Goal: Task Accomplishment & Management: Complete application form

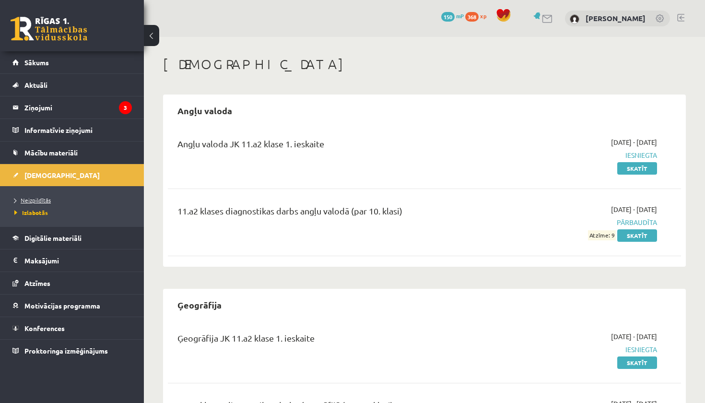
click at [45, 200] on span "Neizpildītās" at bounding box center [32, 200] width 36 height 8
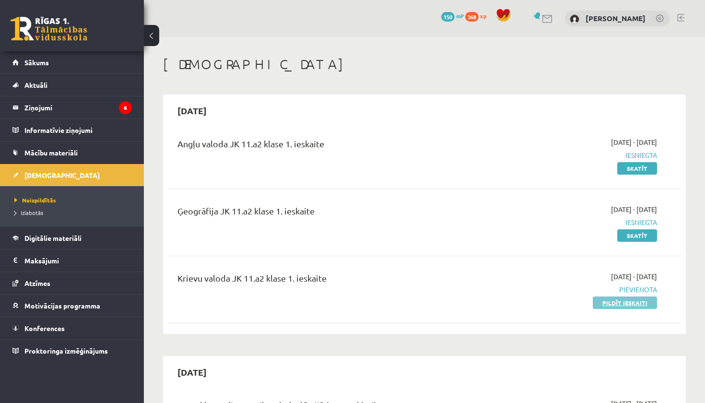
click at [616, 300] on link "Pildīt ieskaiti" at bounding box center [625, 303] width 64 height 12
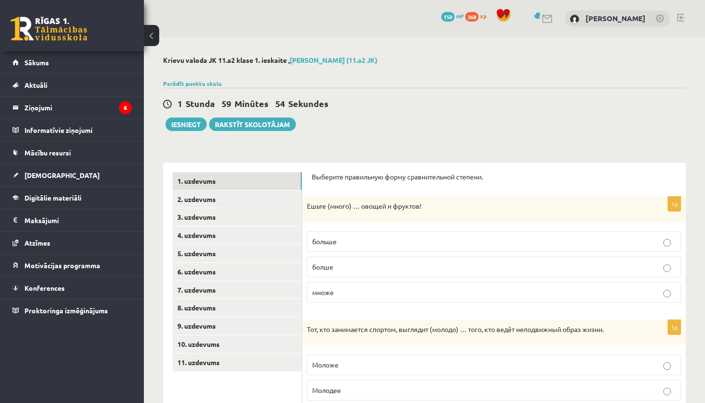
click at [383, 245] on p "больше" at bounding box center [494, 242] width 364 height 10
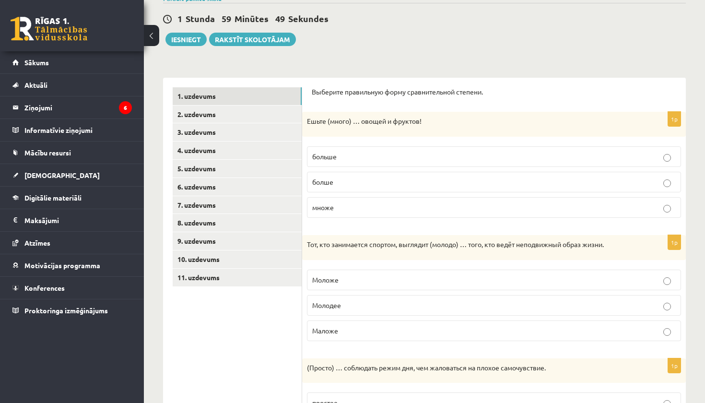
scroll to position [92, 0]
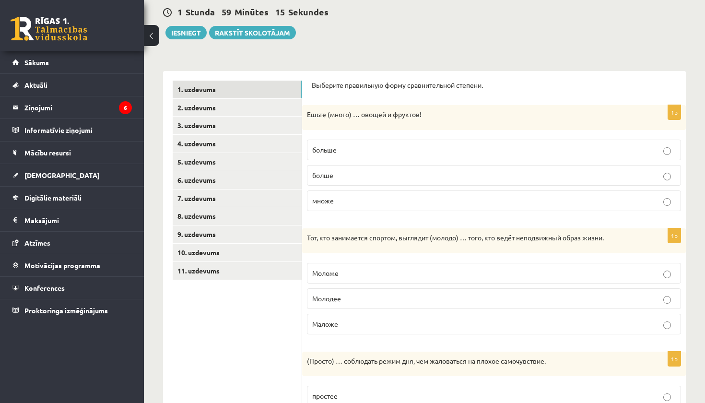
click at [380, 270] on p "Моложе" at bounding box center [494, 273] width 364 height 10
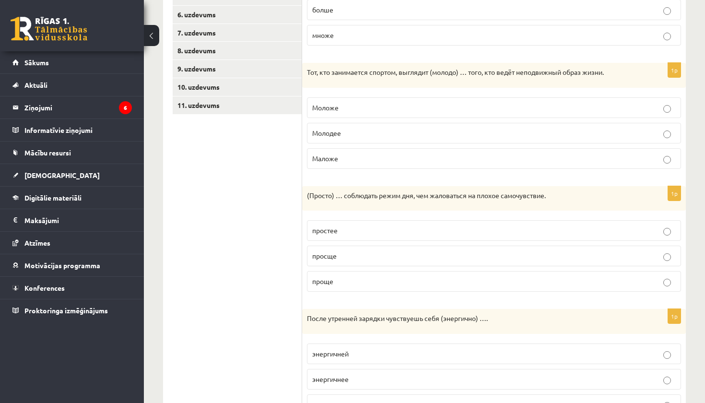
scroll to position [261, 0]
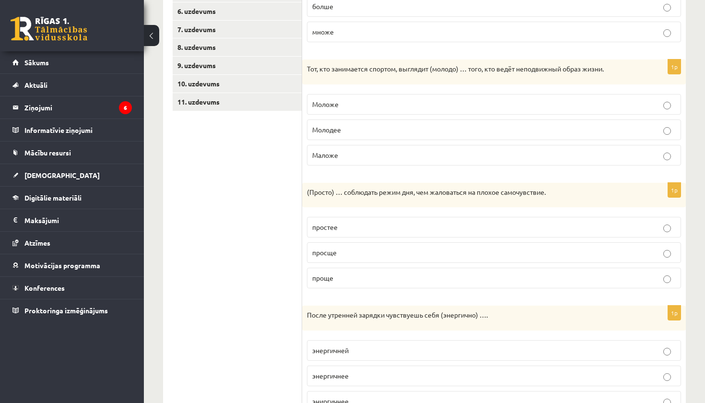
click at [367, 279] on p "проще" at bounding box center [494, 278] width 364 height 10
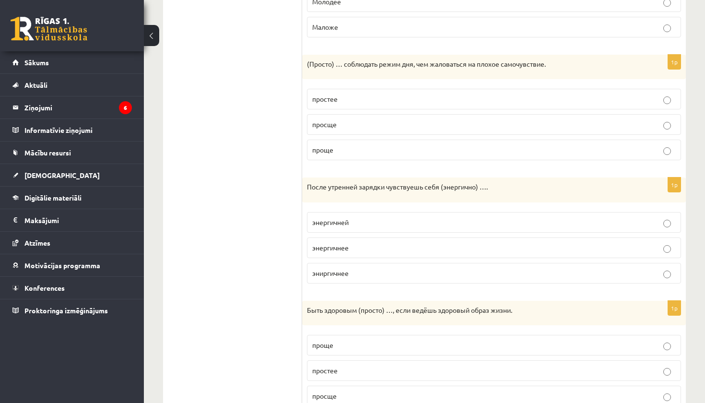
scroll to position [389, 0]
click at [367, 220] on p "энергичней" at bounding box center [494, 222] width 364 height 10
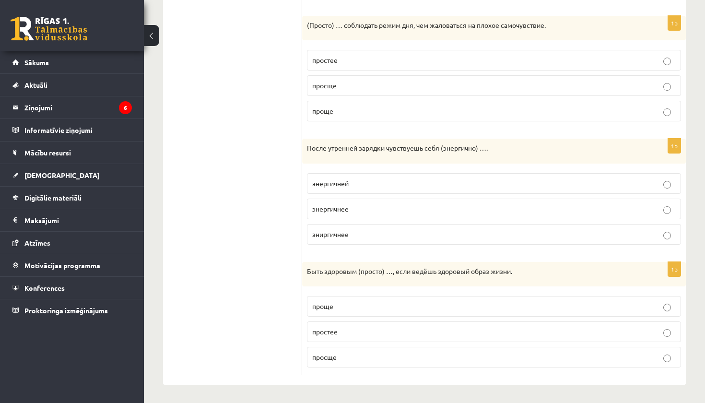
scroll to position [427, 0]
click at [353, 303] on p "проще" at bounding box center [494, 307] width 364 height 10
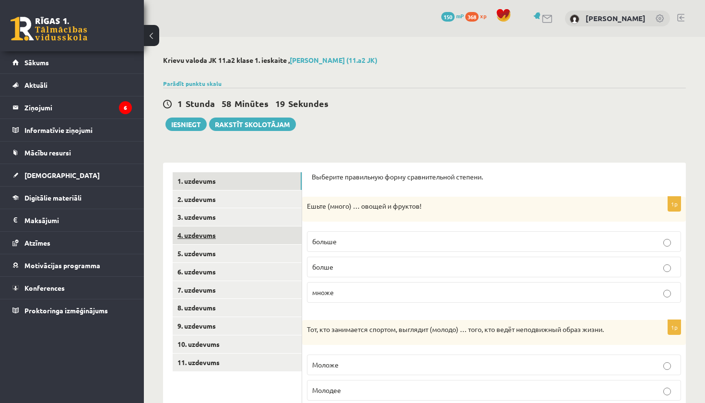
scroll to position [0, 0]
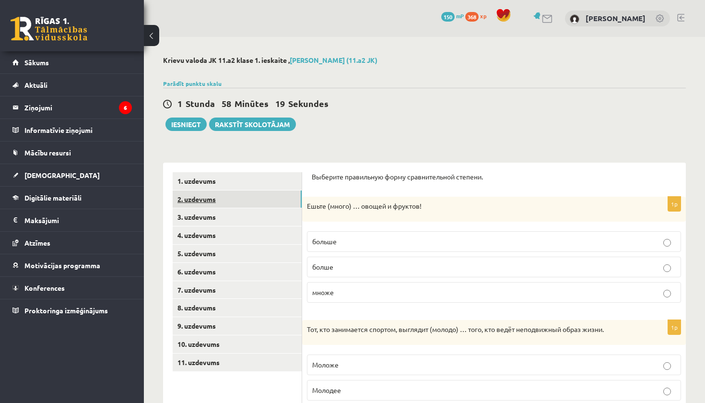
click at [210, 197] on link "2. uzdevums" at bounding box center [237, 200] width 129 height 18
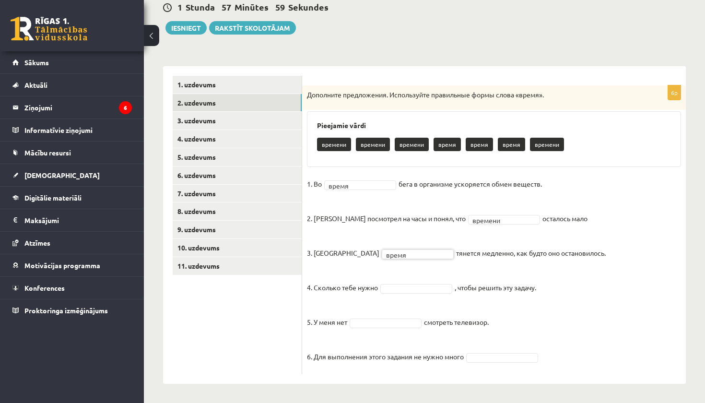
scroll to position [96, 0]
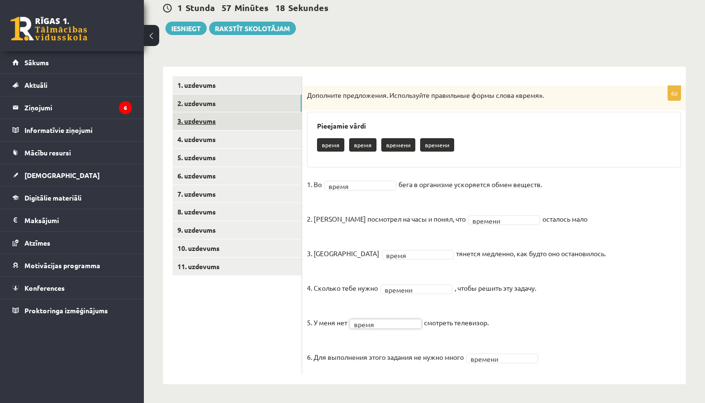
click at [201, 119] on link "3. uzdevums" at bounding box center [237, 121] width 129 height 18
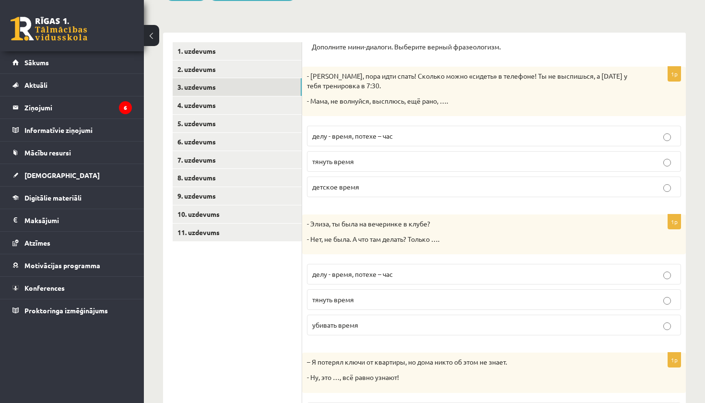
scroll to position [138, 0]
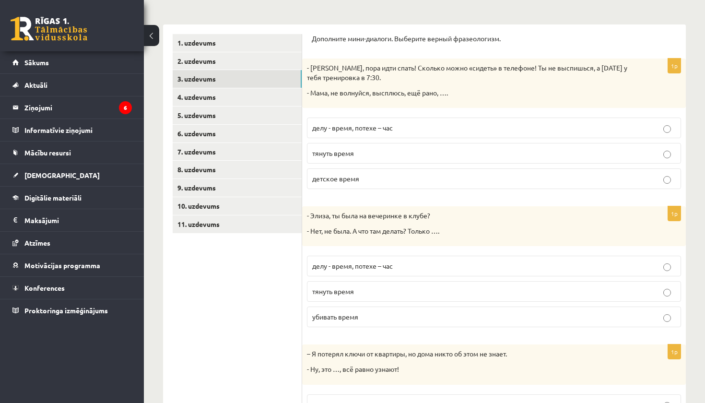
click at [537, 124] on p "делу - время, потехе – час" at bounding box center [494, 128] width 364 height 10
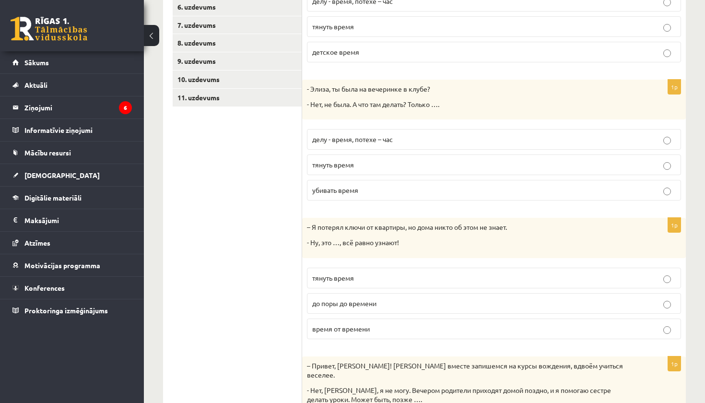
scroll to position [266, 0]
click at [496, 189] on p "убивать время" at bounding box center [494, 189] width 364 height 10
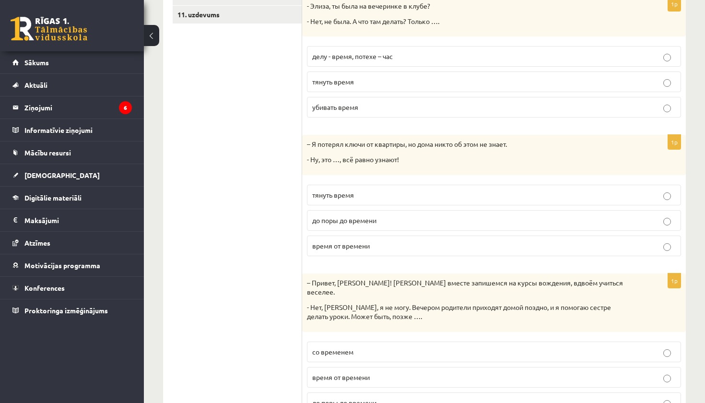
scroll to position [349, 0]
click at [455, 220] on p "до поры до времени" at bounding box center [494, 219] width 364 height 10
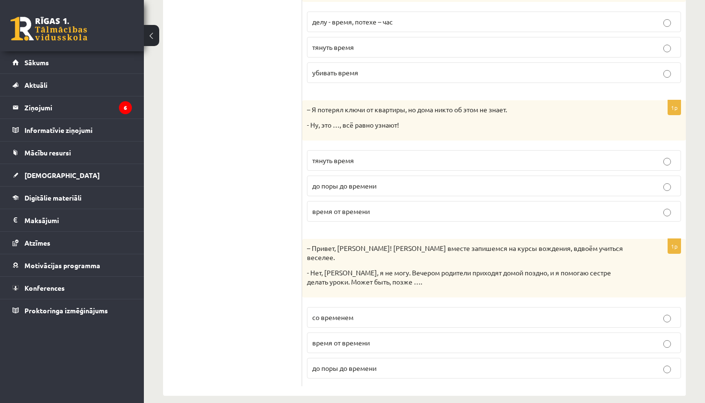
scroll to position [382, 0]
click at [453, 313] on p "со временем" at bounding box center [494, 318] width 364 height 10
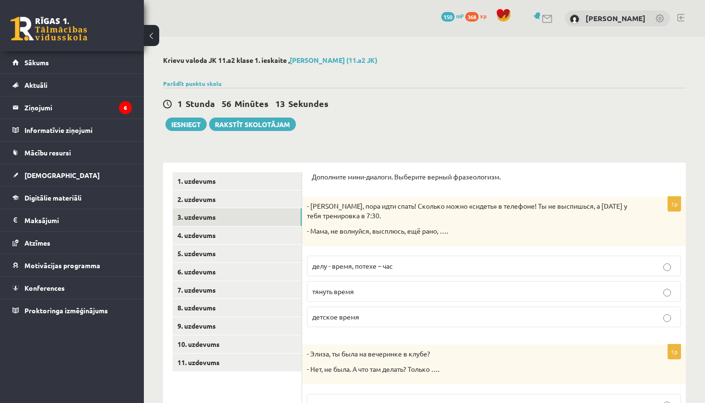
scroll to position [0, 0]
click at [193, 236] on link "4. uzdevums" at bounding box center [237, 236] width 129 height 18
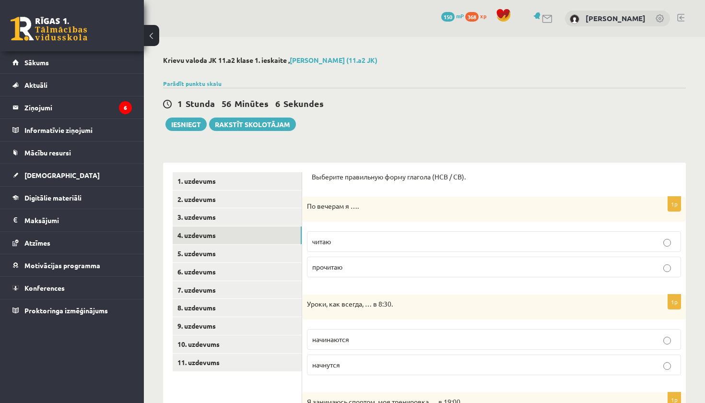
click at [334, 238] on p "читаю" at bounding box center [494, 242] width 364 height 10
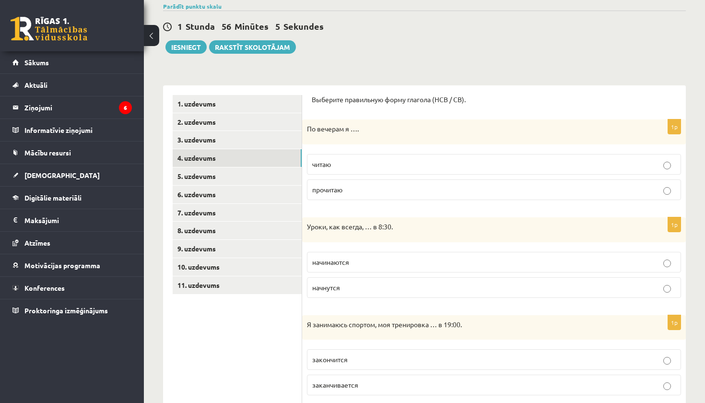
scroll to position [80, 0]
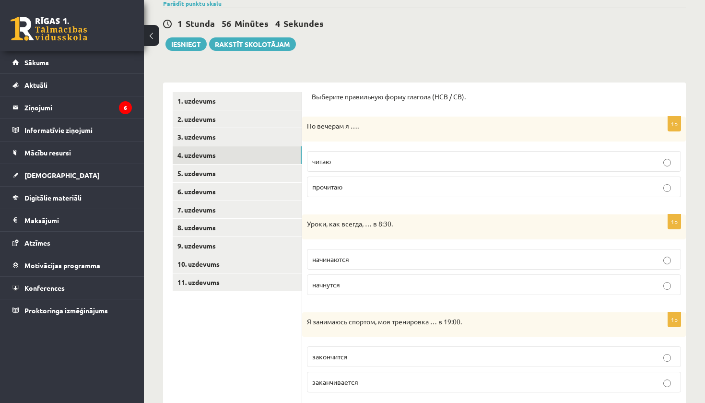
click at [361, 261] on p "начинаются" at bounding box center [494, 259] width 364 height 10
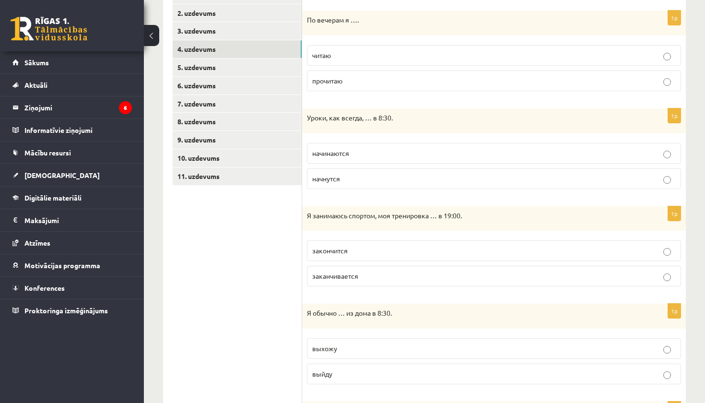
scroll to position [187, 0]
click at [380, 277] on p "заканчивается" at bounding box center [494, 276] width 364 height 10
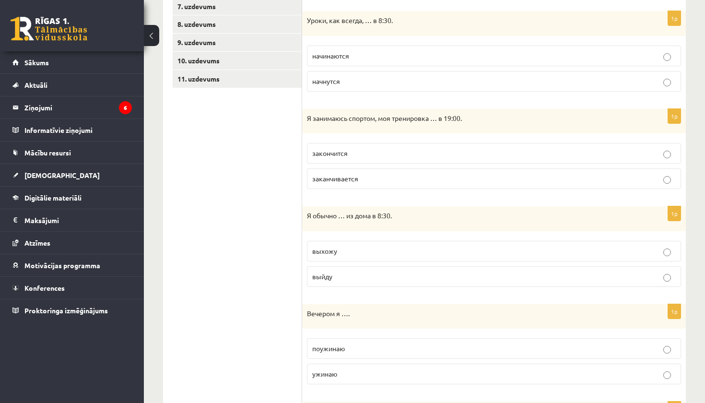
scroll to position [284, 0]
click at [379, 248] on p "выхожу" at bounding box center [494, 251] width 364 height 10
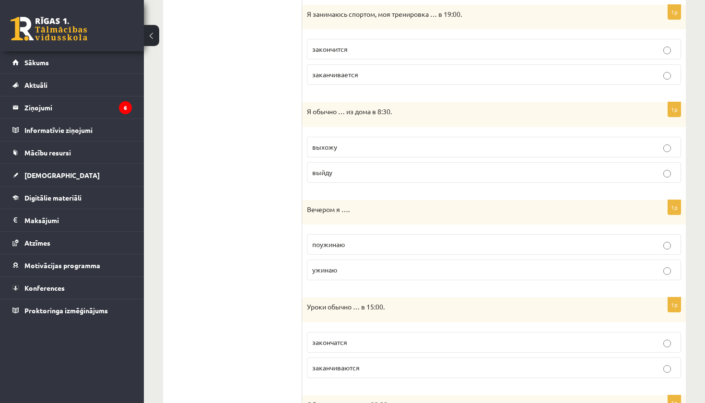
scroll to position [391, 0]
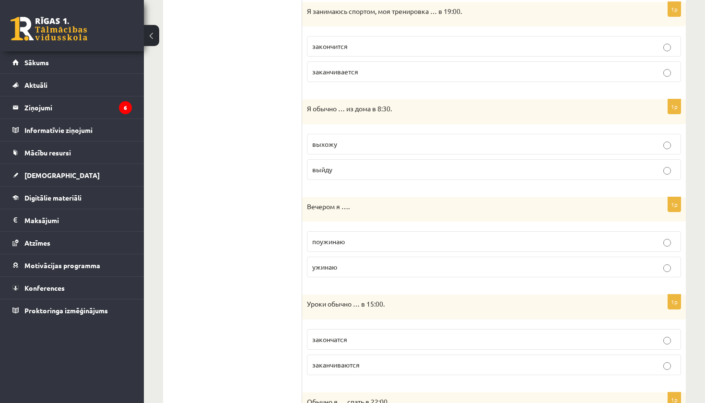
click at [375, 262] on p "ужинаю" at bounding box center [494, 267] width 364 height 10
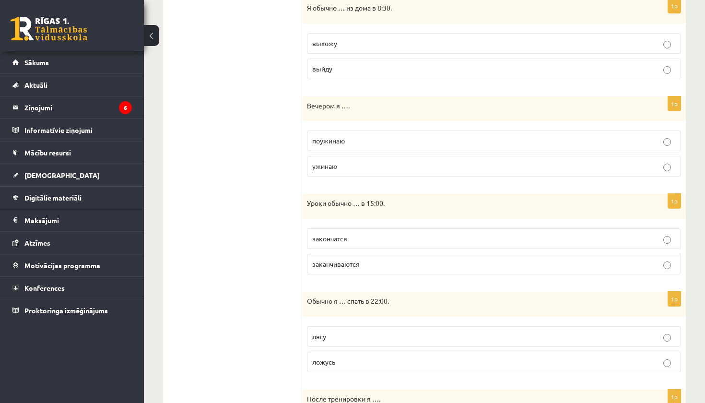
scroll to position [494, 0]
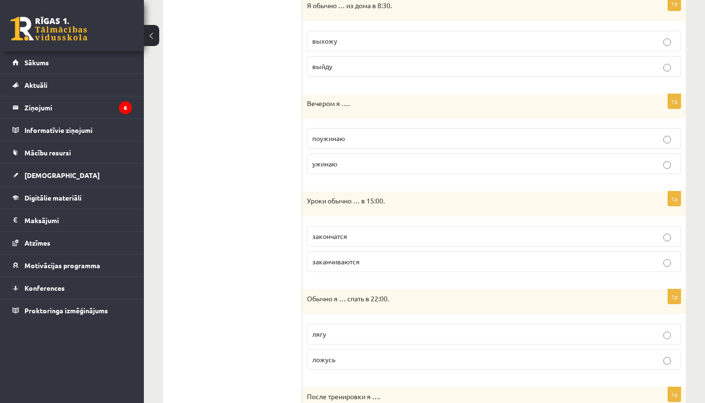
click at [373, 264] on p "заканчиваются" at bounding box center [494, 262] width 364 height 10
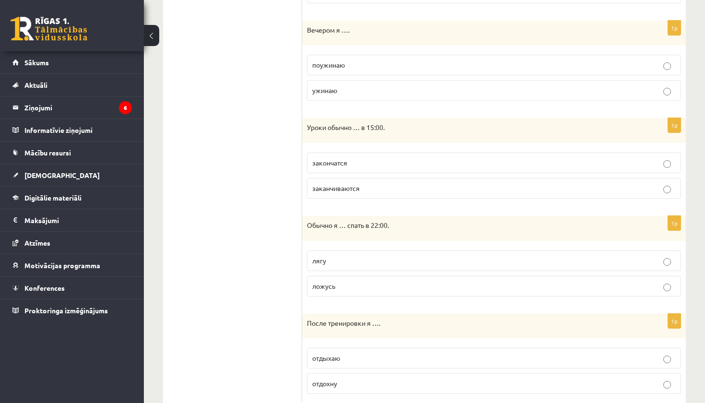
scroll to position [568, 0]
click at [371, 285] on p "ложусь" at bounding box center [494, 286] width 364 height 10
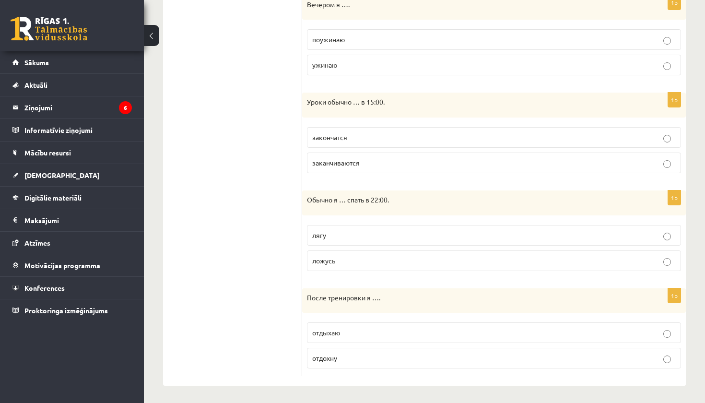
scroll to position [592, 0]
click at [376, 337] on label "отдыхаю" at bounding box center [494, 333] width 374 height 21
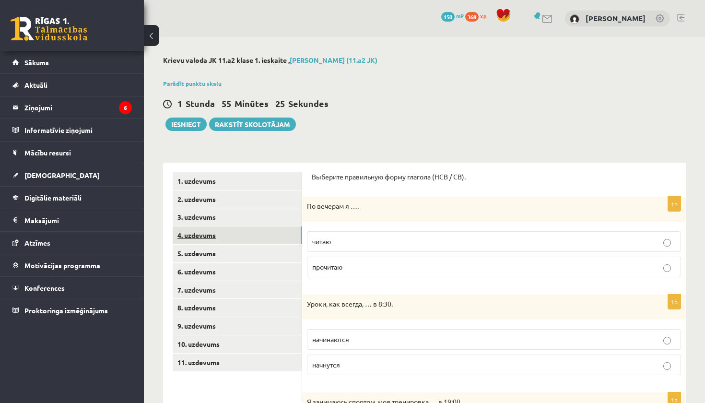
scroll to position [0, 0]
click at [211, 252] on link "5. uzdevums" at bounding box center [237, 254] width 129 height 18
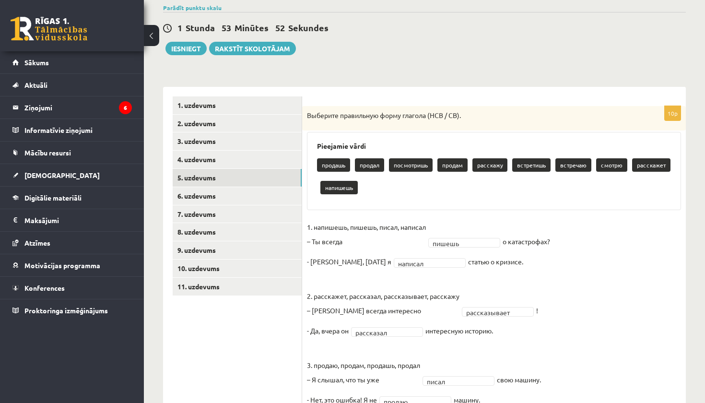
scroll to position [12, 0]
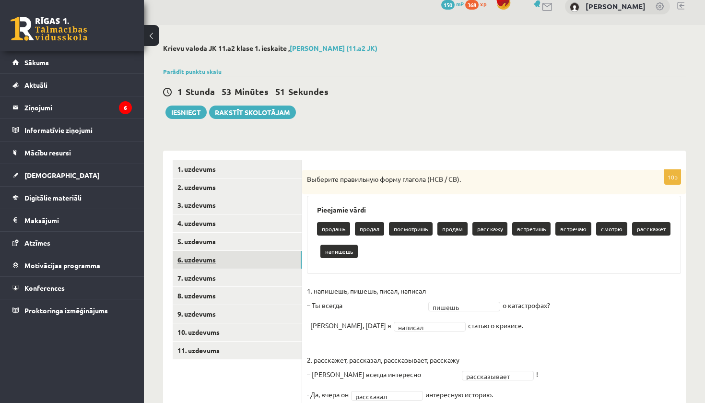
click at [207, 261] on link "6. uzdevums" at bounding box center [237, 260] width 129 height 18
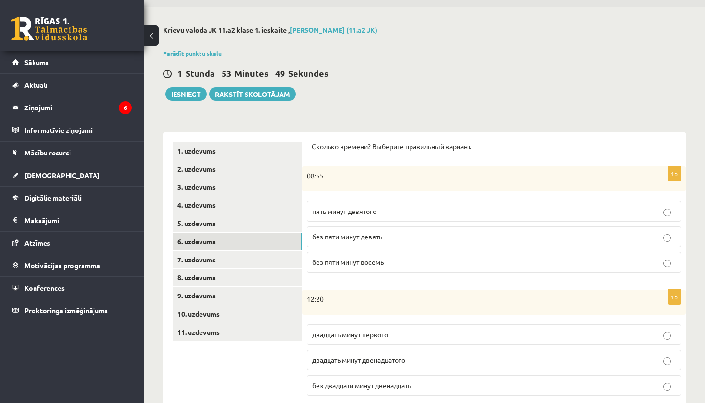
scroll to position [31, 0]
click at [412, 242] on label "без пяти минут девять" at bounding box center [494, 236] width 374 height 21
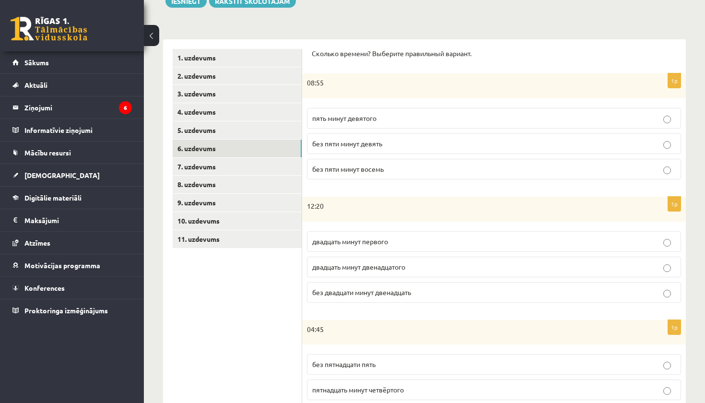
scroll to position [124, 0]
click at [413, 241] on p "двадцать минут первого" at bounding box center [494, 241] width 364 height 10
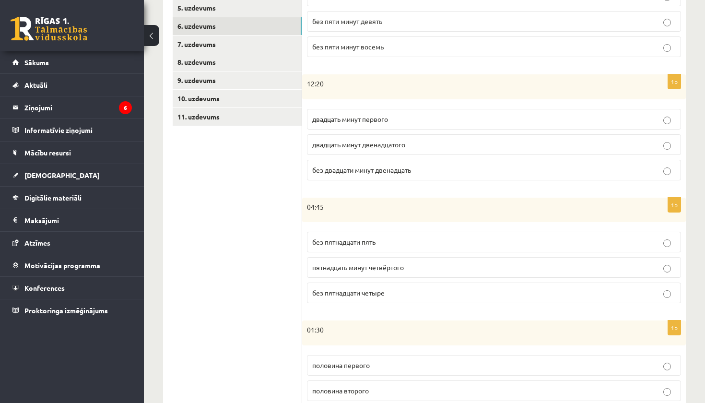
scroll to position [251, 0]
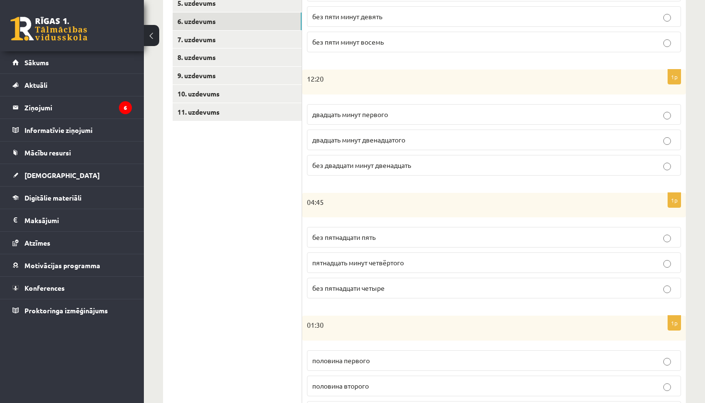
click at [415, 237] on p "без пятнадцати пять" at bounding box center [494, 237] width 364 height 10
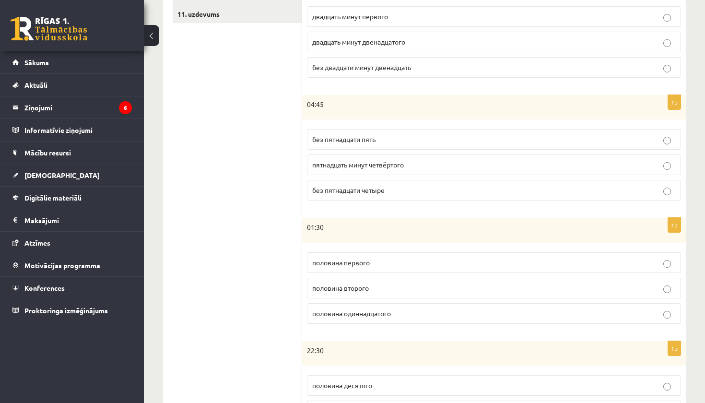
scroll to position [378, 0]
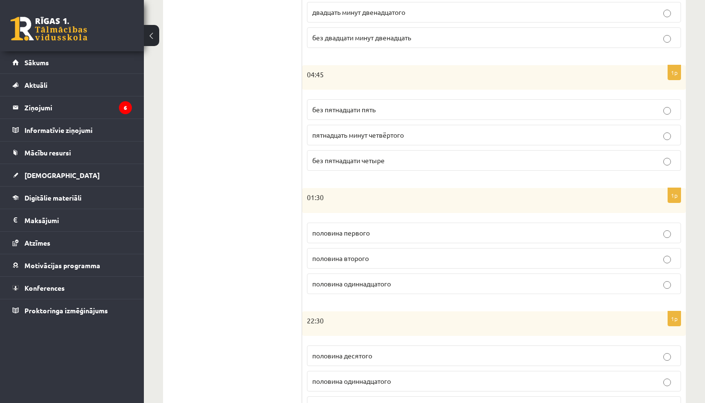
click at [412, 256] on p "половина второго" at bounding box center [494, 258] width 364 height 10
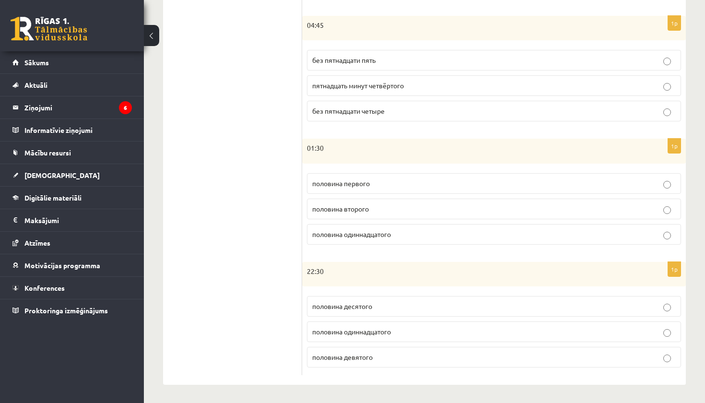
scroll to position [427, 0]
click at [412, 330] on p "половина одиннадцатого" at bounding box center [494, 332] width 364 height 10
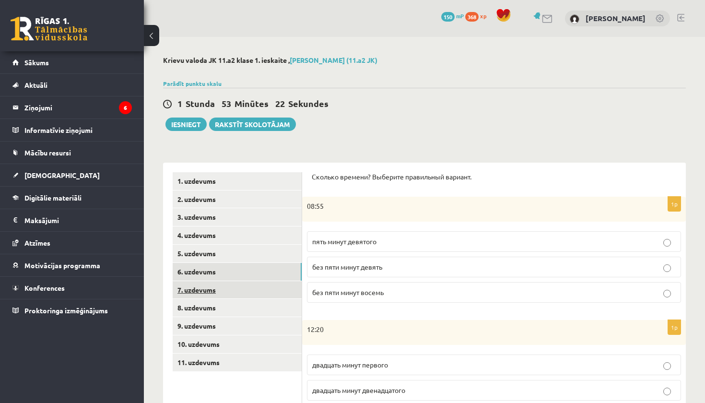
scroll to position [0, 0]
click at [207, 287] on link "7. uzdevums" at bounding box center [237, 290] width 129 height 18
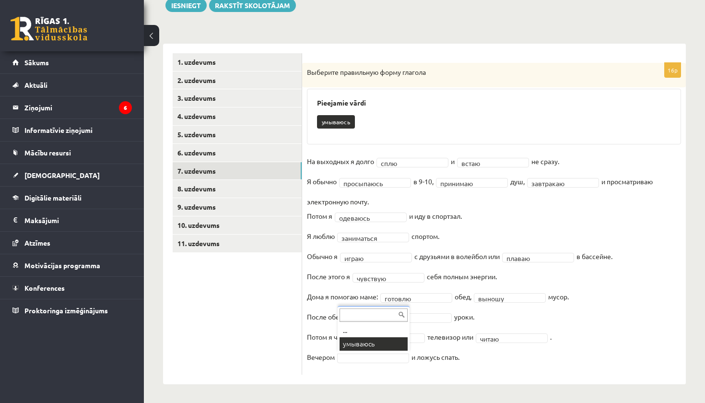
scroll to position [96, 0]
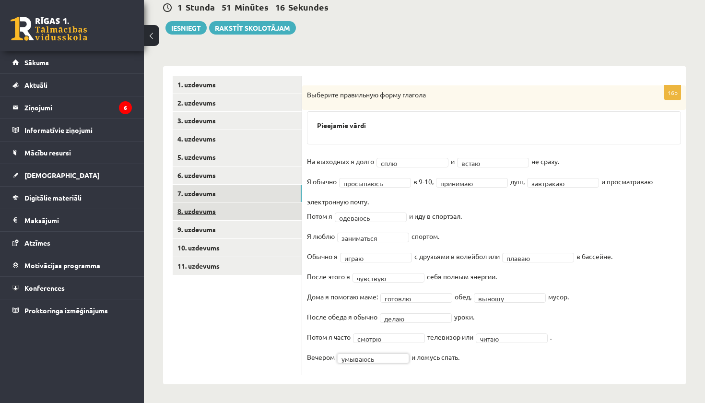
click at [204, 210] on link "8. uzdevums" at bounding box center [237, 212] width 129 height 18
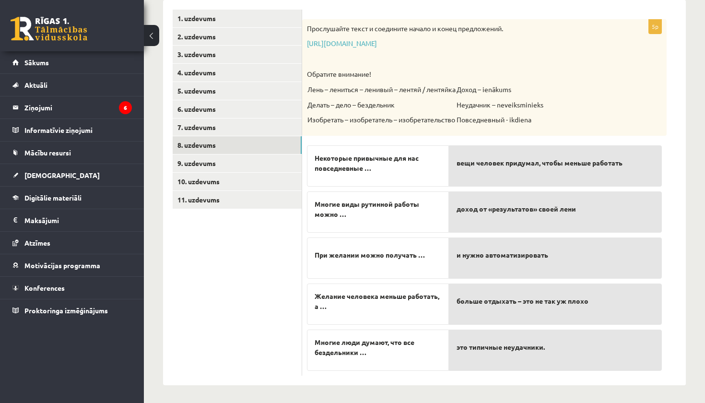
scroll to position [162, 0]
click at [214, 158] on link "9. uzdevums" at bounding box center [237, 164] width 129 height 18
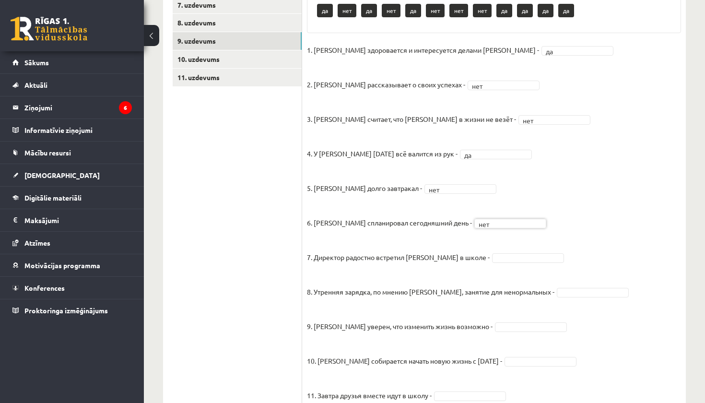
scroll to position [287, 0]
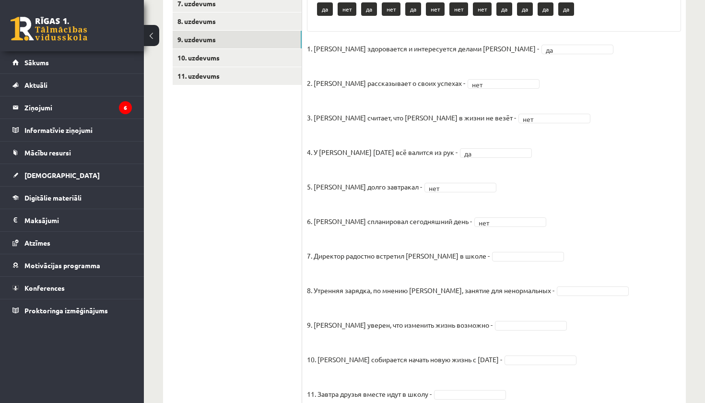
click at [492, 262] on fieldset "1. Эмилс здоровается и интересуется делами Яниса - да ** 2. Янис рассказывает о…" at bounding box center [494, 231] width 374 height 380
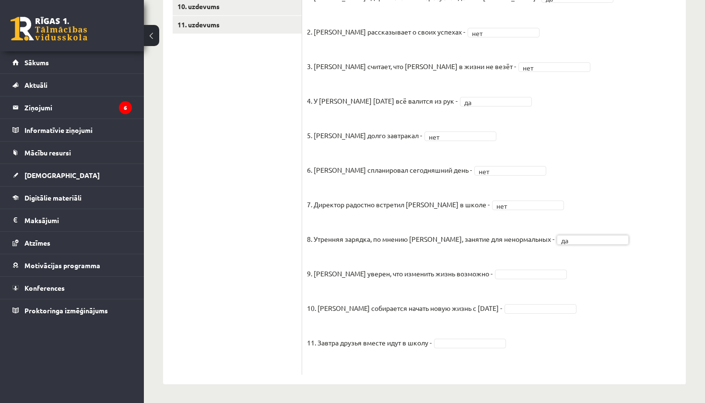
scroll to position [337, 0]
click at [516, 279] on fieldset "1. Эмилс здоровается и интересуется делами Яниса - да ** 2. Янис рассказывает о…" at bounding box center [494, 180] width 374 height 380
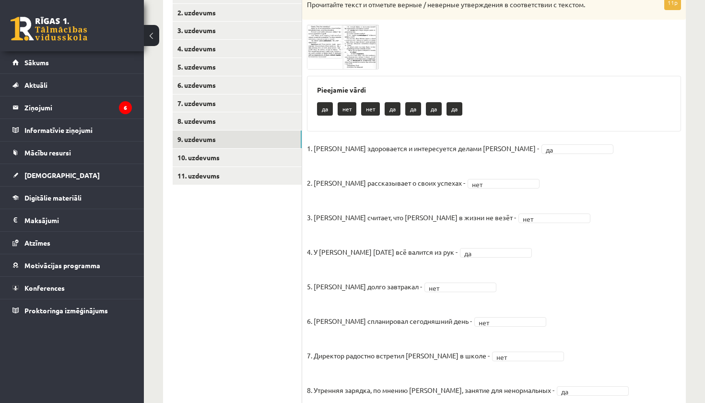
scroll to position [186, 0]
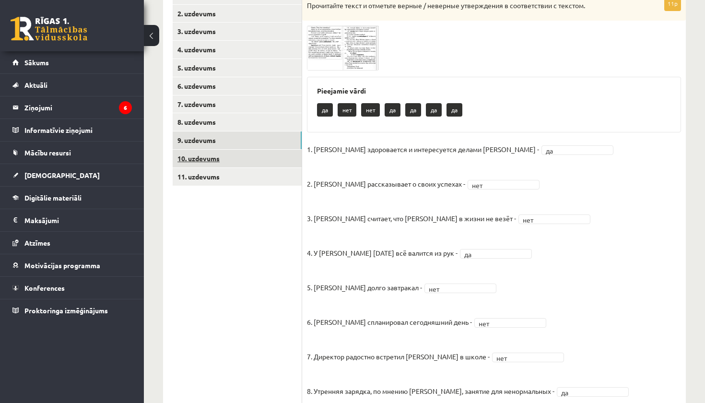
click at [192, 153] on link "10. uzdevums" at bounding box center [237, 159] width 129 height 18
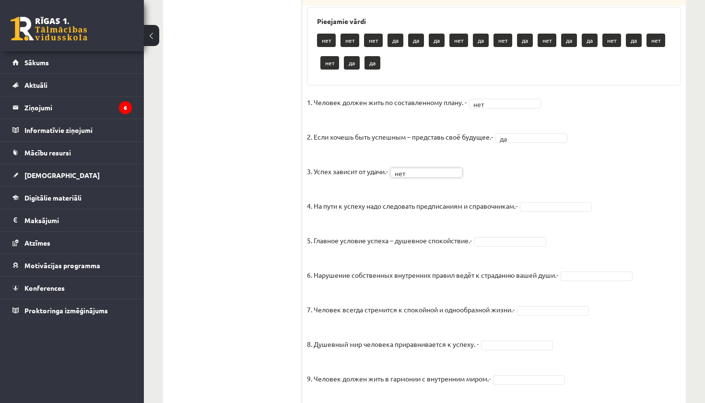
scroll to position [578, 0]
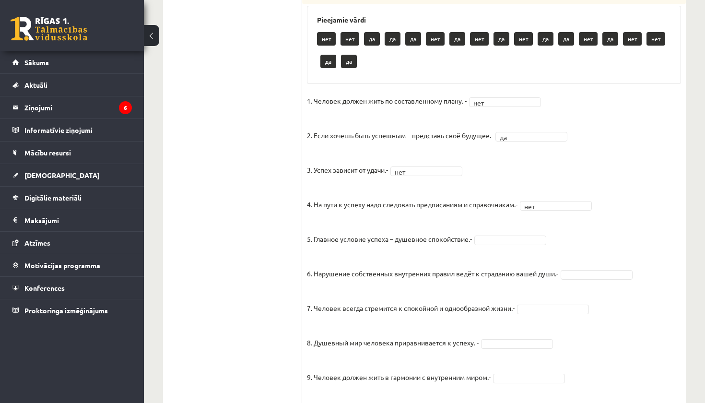
click at [525, 225] on fieldset "1. Человек должен жить по составленному плану. - нет *** 2. Если хочешь быть ус…" at bounding box center [494, 346] width 374 height 504
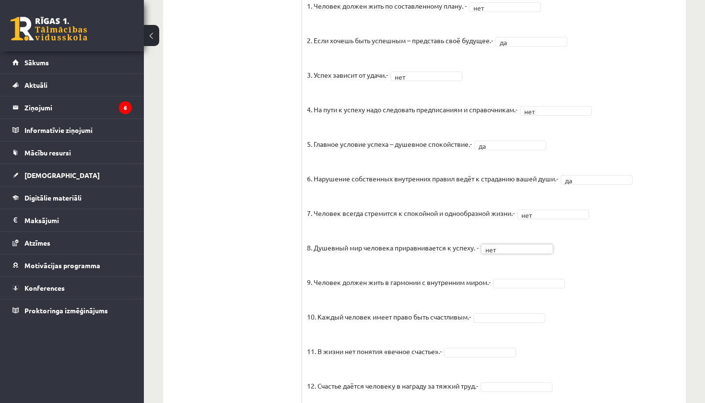
scroll to position [652, 0]
click at [511, 313] on fieldset "1. Человек должен жить по составленному плану. - нет *** 2. Если хочешь быть ус…" at bounding box center [494, 249] width 374 height 504
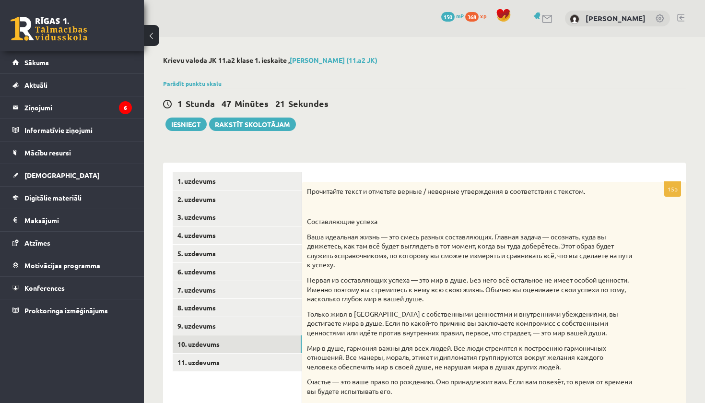
scroll to position [0, 0]
click at [212, 361] on link "11. uzdevums" at bounding box center [237, 363] width 129 height 18
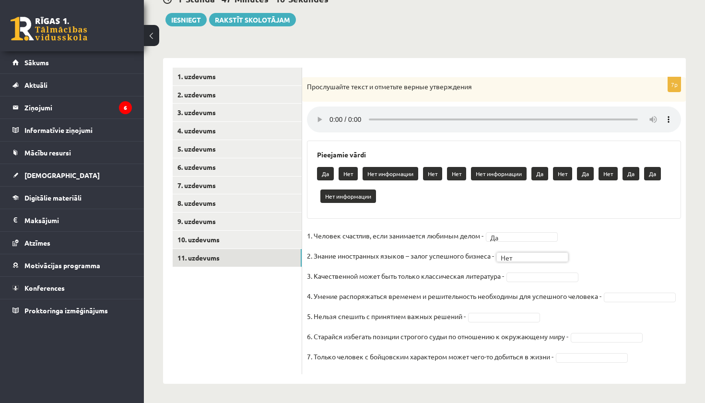
scroll to position [107, 0]
click at [543, 269] on fieldset "1. Человек счастлив, если занимается любимым делом - Да ** 2. Знание иностранны…" at bounding box center [494, 298] width 374 height 141
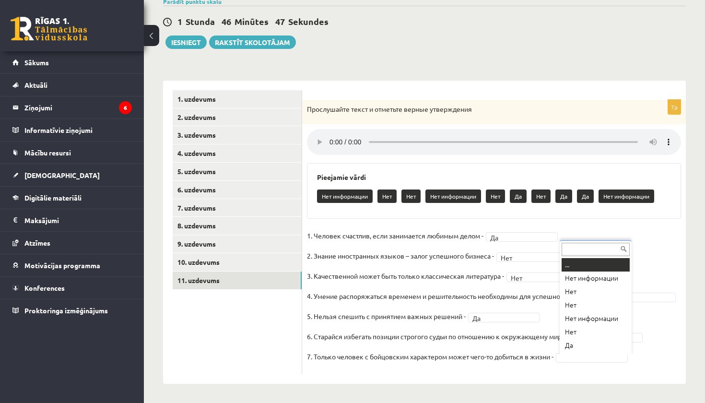
scroll to position [12, 0]
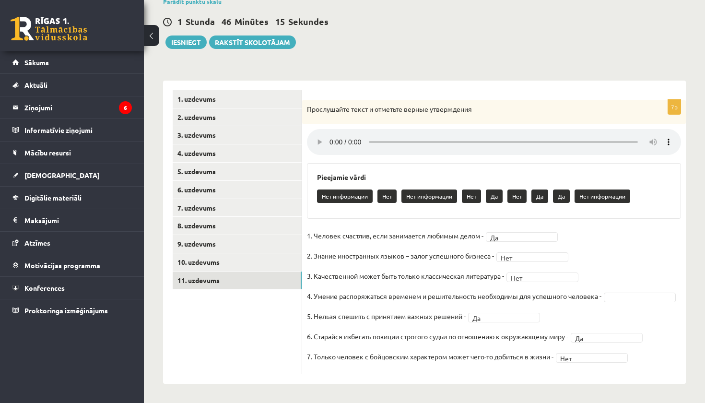
click at [318, 308] on fieldset "1. Человек счастлив, если занимается любимым делом - Да ** 2. Знание иностранны…" at bounding box center [494, 298] width 374 height 141
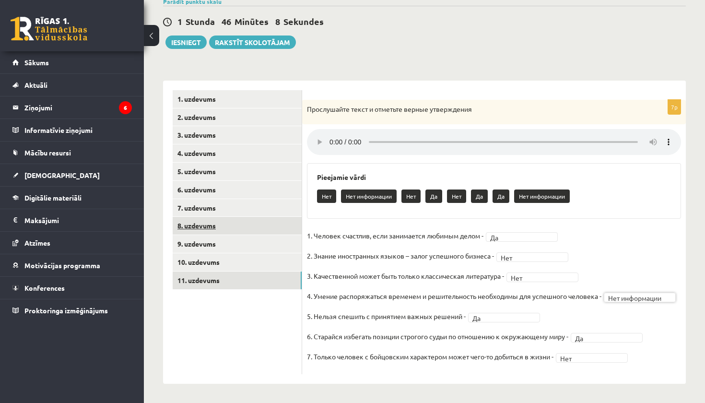
scroll to position [85, 0]
click at [226, 253] on link "10. uzdevums" at bounding box center [237, 262] width 129 height 18
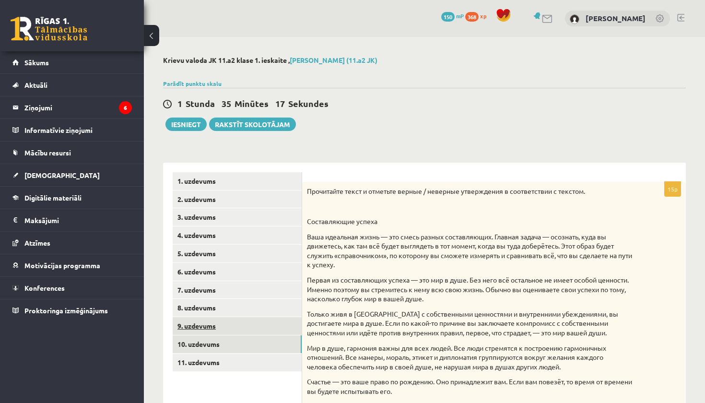
scroll to position [0, 0]
click at [239, 323] on link "9. uzdevums" at bounding box center [237, 326] width 129 height 18
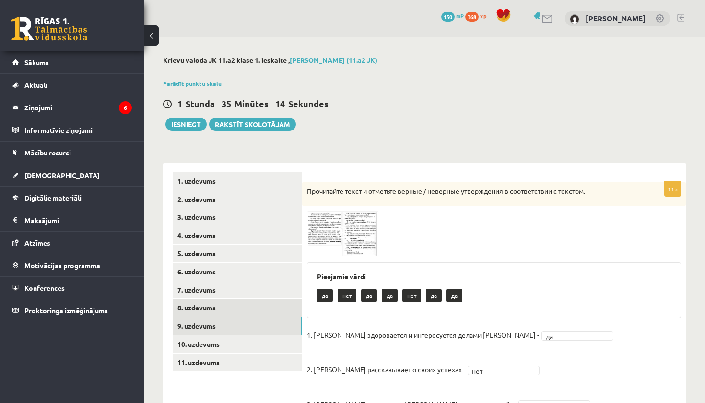
click at [214, 309] on link "8. uzdevums" at bounding box center [237, 308] width 129 height 18
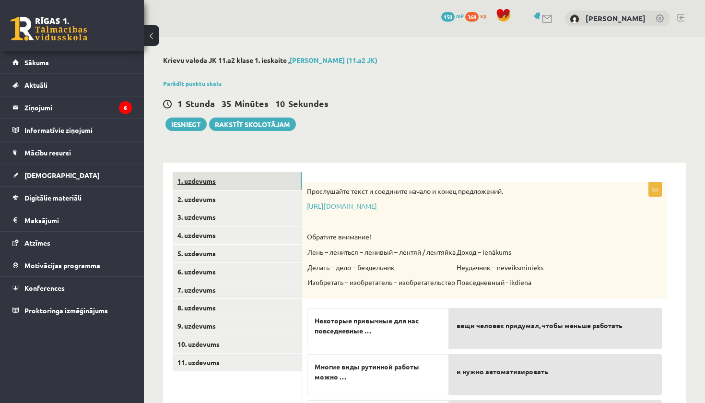
click at [192, 184] on link "1. uzdevums" at bounding box center [237, 181] width 129 height 18
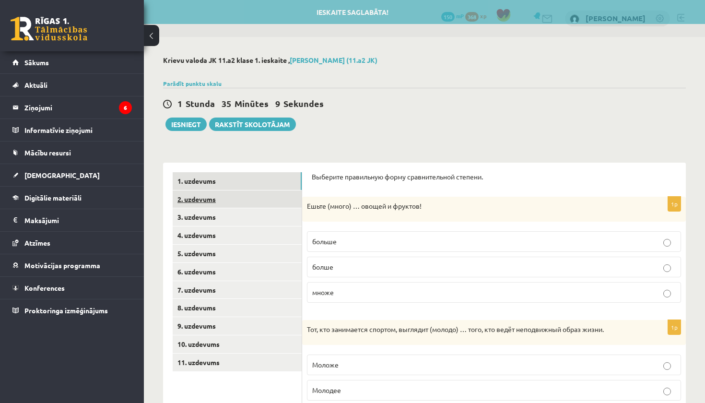
click at [205, 203] on link "2. uzdevums" at bounding box center [237, 200] width 129 height 18
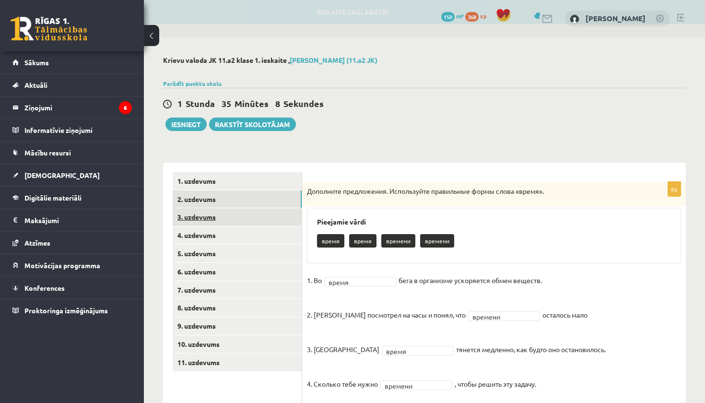
click at [207, 218] on link "3. uzdevums" at bounding box center [237, 217] width 129 height 18
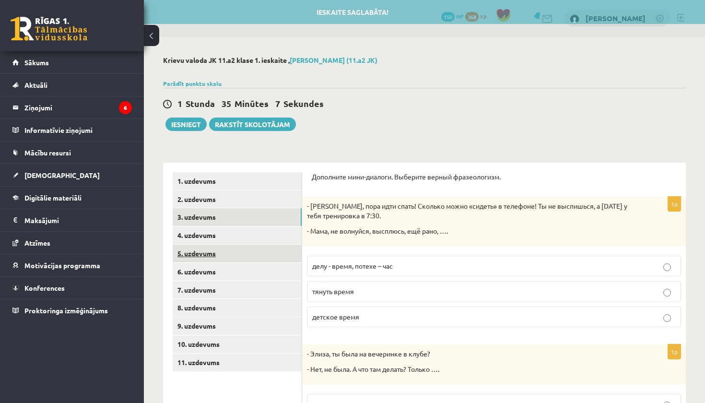
click at [211, 252] on link "5. uzdevums" at bounding box center [237, 254] width 129 height 18
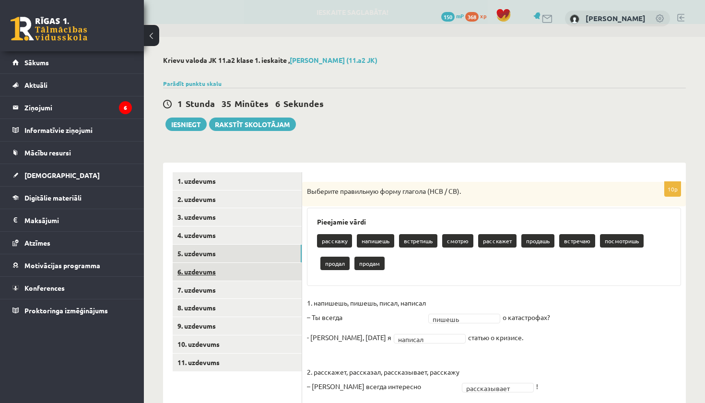
click at [214, 274] on link "6. uzdevums" at bounding box center [237, 272] width 129 height 18
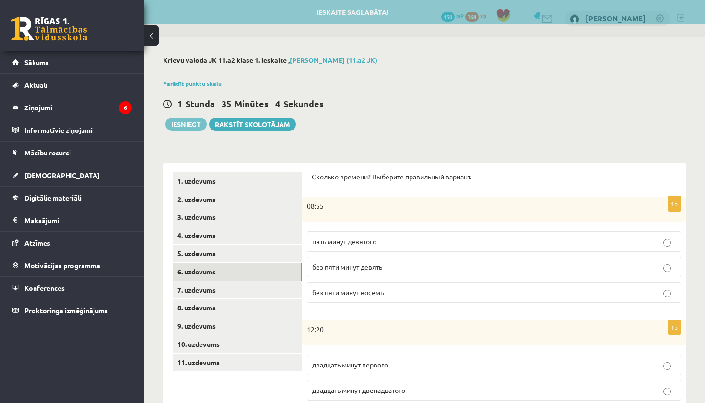
click at [193, 126] on button "Iesniegt" at bounding box center [186, 124] width 41 height 13
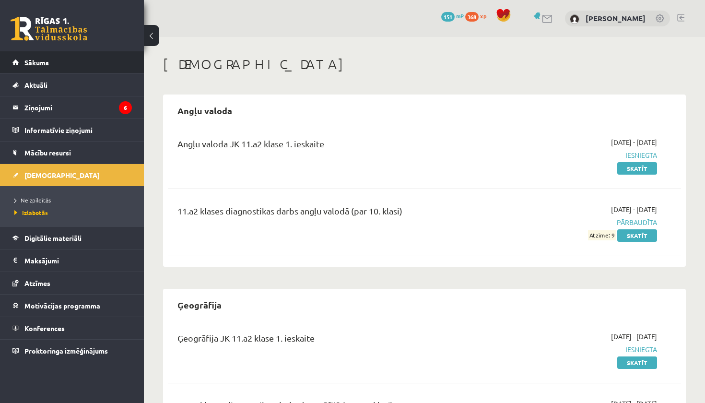
click at [36, 65] on span "Sākums" at bounding box center [36, 62] width 24 height 9
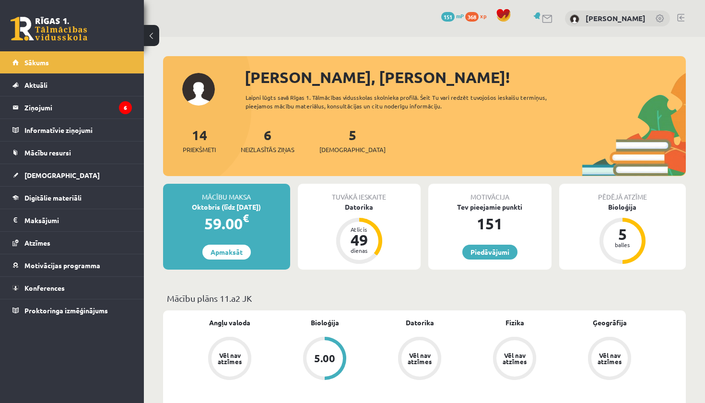
click at [684, 17] on link at bounding box center [681, 18] width 7 height 8
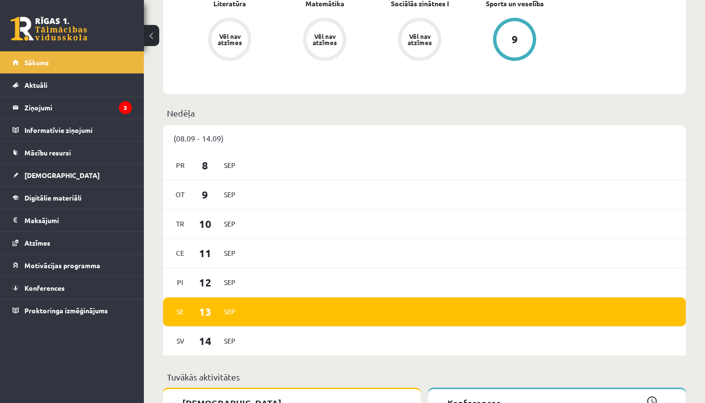
scroll to position [508, 0]
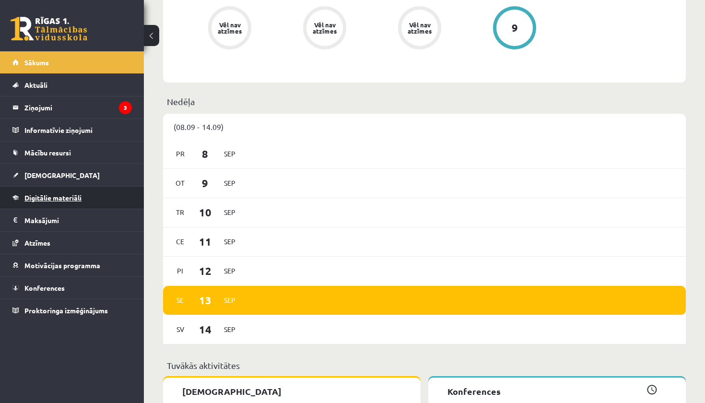
click at [66, 202] on link "Digitālie materiāli" at bounding box center [71, 198] width 119 height 22
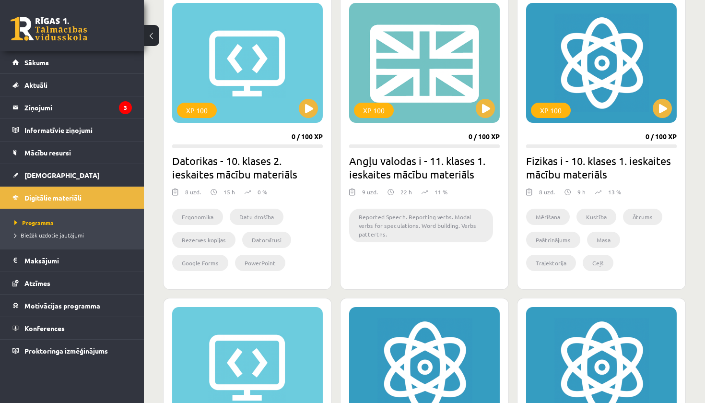
scroll to position [292, 0]
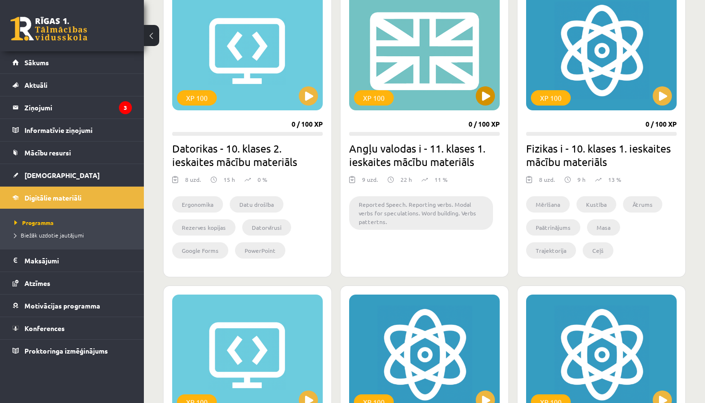
click at [487, 100] on button at bounding box center [485, 95] width 19 height 19
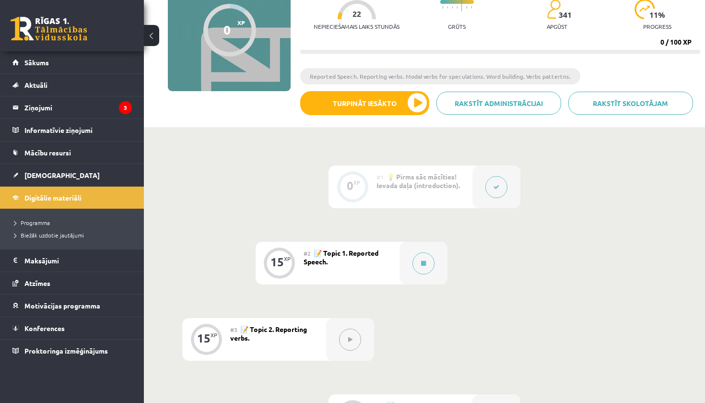
scroll to position [107, 0]
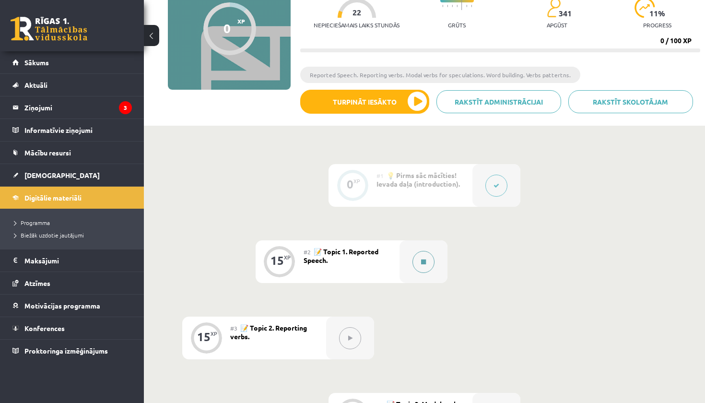
click at [432, 271] on div at bounding box center [424, 261] width 48 height 43
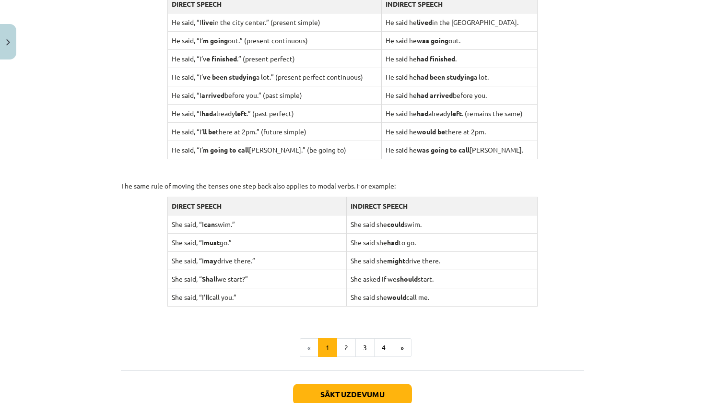
scroll to position [836, 0]
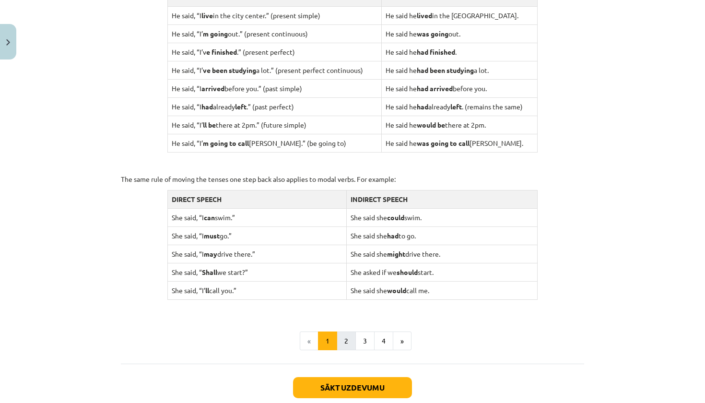
click at [348, 332] on button "2" at bounding box center [346, 341] width 19 height 19
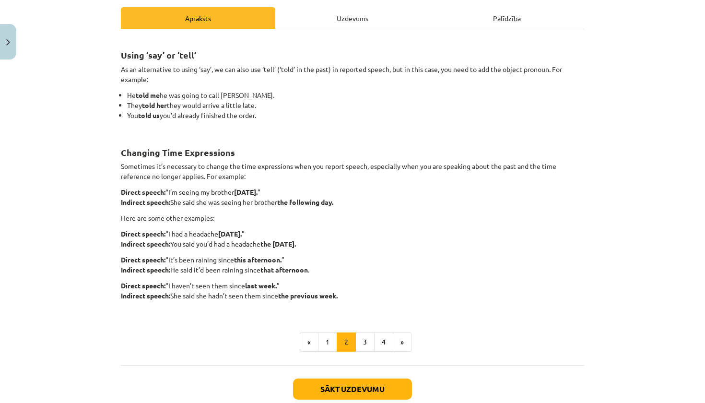
scroll to position [127, 0]
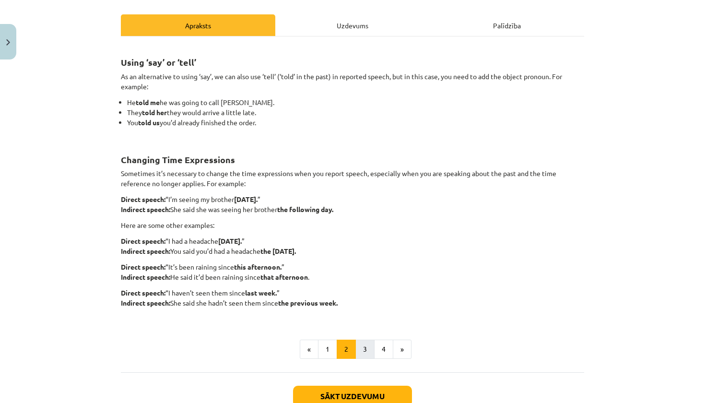
click at [370, 343] on button "3" at bounding box center [365, 349] width 19 height 19
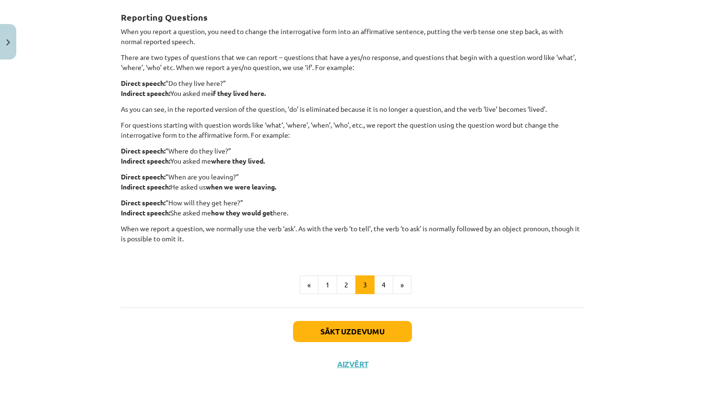
click at [381, 333] on button "Sākt uzdevumu" at bounding box center [352, 331] width 119 height 21
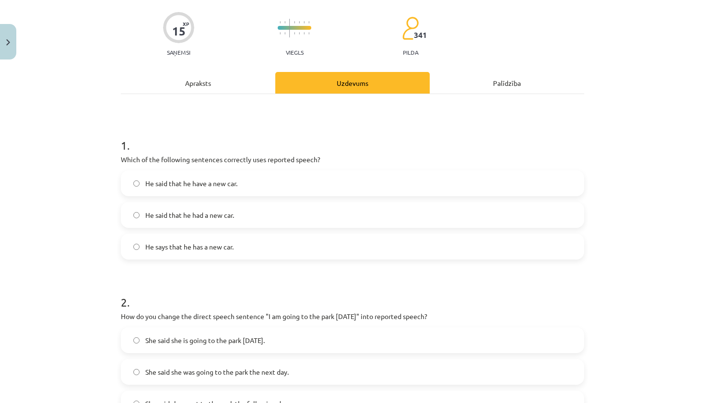
scroll to position [72, 0]
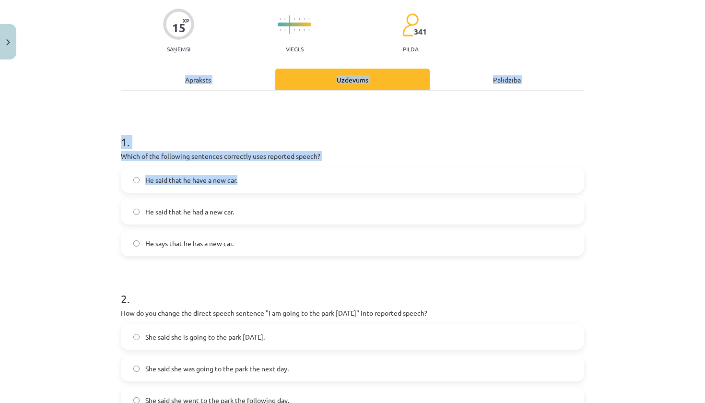
drag, startPoint x: 109, startPoint y: 153, endPoint x: 204, endPoint y: 183, distance: 99.9
click at [206, 183] on div "Mācību tēma: Angļu valodas i - 11. klases 1. ieskaites mācību materiāls #2 📝 To…" at bounding box center [352, 201] width 705 height 403
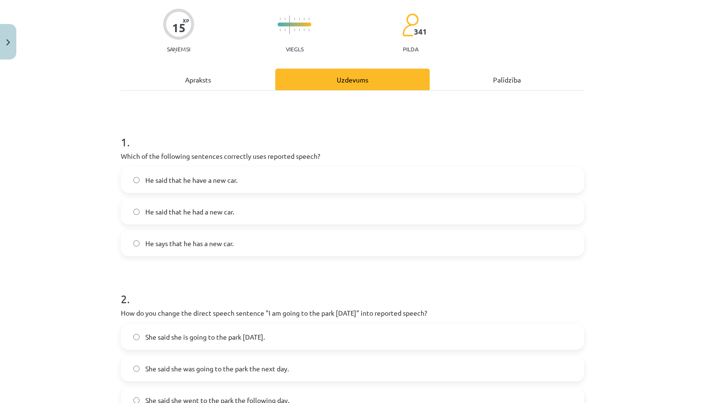
click at [106, 174] on div "Mācību tēma: Angļu valodas i - 11. klases 1. ieskaites mācību materiāls #2 📝 To…" at bounding box center [352, 201] width 705 height 403
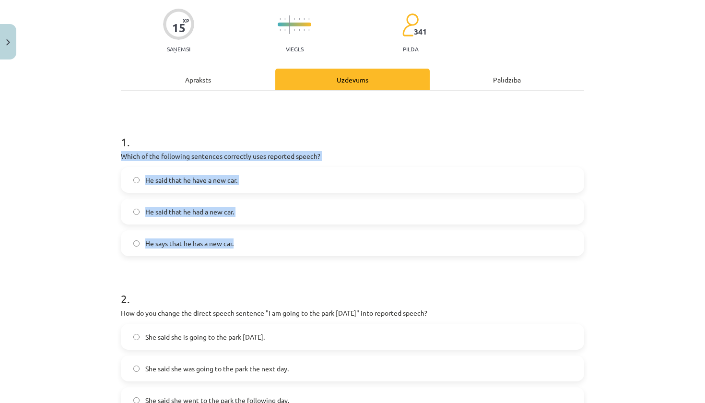
drag, startPoint x: 119, startPoint y: 155, endPoint x: 253, endPoint y: 252, distance: 165.5
copy div "Which of the following sentences correctly uses reported speech? He said that h…"
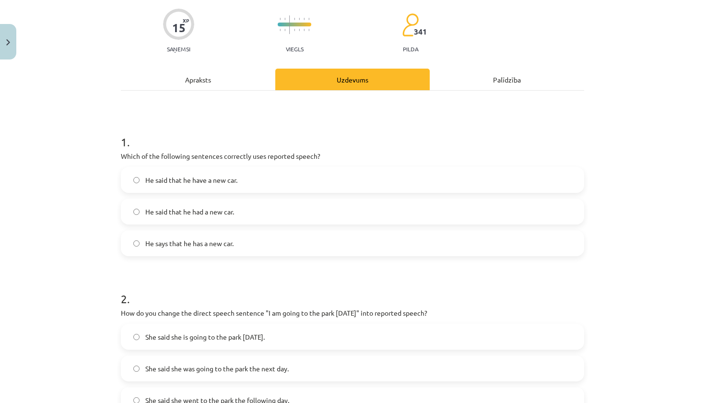
click at [247, 218] on label "He said that he had a new car." at bounding box center [353, 212] width 462 height 24
click at [253, 178] on label "He said that he have a new car." at bounding box center [353, 180] width 462 height 24
click at [238, 212] on label "He said that he had a new car." at bounding box center [353, 212] width 462 height 24
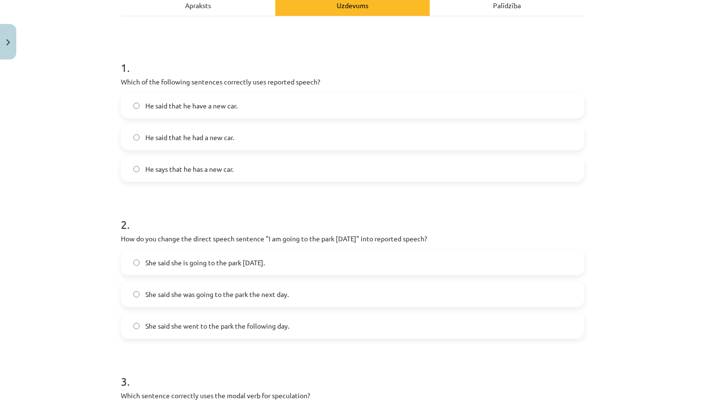
scroll to position [164, 0]
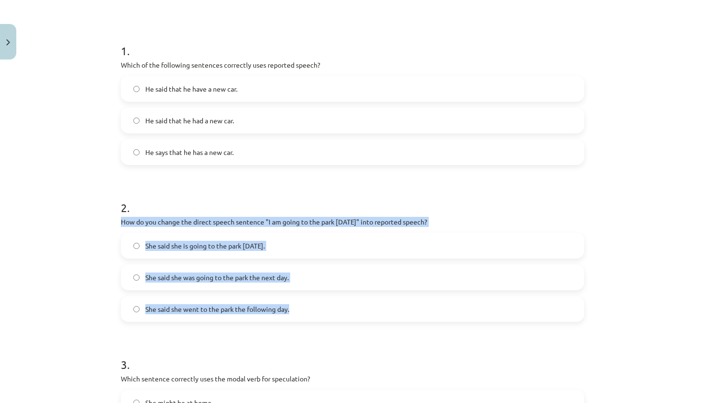
drag, startPoint x: 119, startPoint y: 221, endPoint x: 309, endPoint y: 316, distance: 211.6
click at [309, 316] on div "15 XP Saņemsi Viegls 341 pilda Apraksts Uzdevums Palīdzība 1 . Which of the fol…" at bounding box center [352, 390] width 475 height 980
copy div "How do you change the direct speech sentence "I am going to the park tomorrow" …"
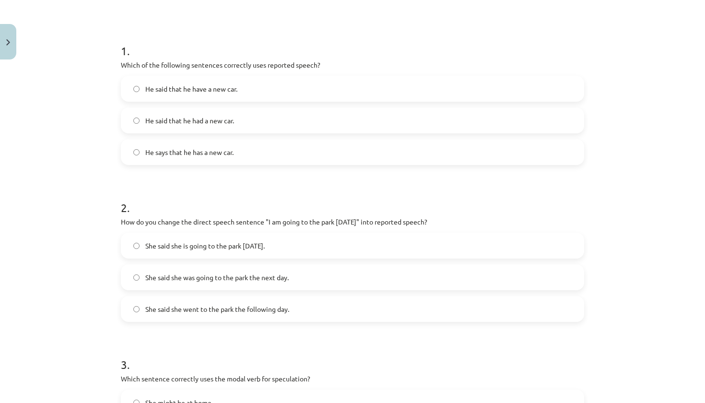
click at [318, 284] on label "She said she was going to the park the next day." at bounding box center [353, 277] width 462 height 24
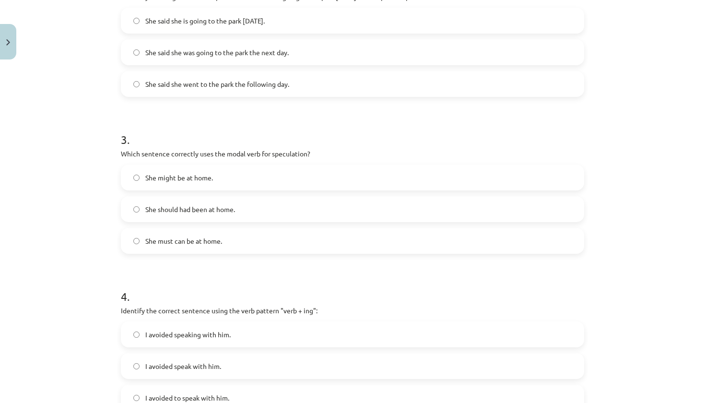
scroll to position [393, 0]
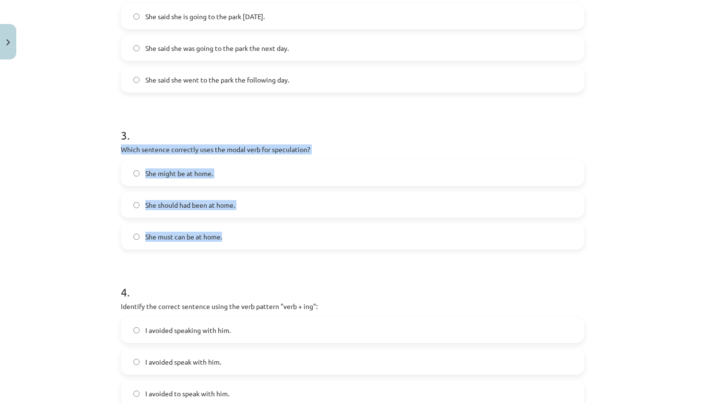
drag, startPoint x: 120, startPoint y: 148, endPoint x: 251, endPoint y: 240, distance: 160.4
click at [251, 241] on div "15 XP Saņemsi Viegls 341 pilda Apraksts Uzdevums Palīdzība 1 . Which of the fol…" at bounding box center [352, 161] width 475 height 980
copy div "Which sentence correctly uses the modal verb for speculation? She might be at h…"
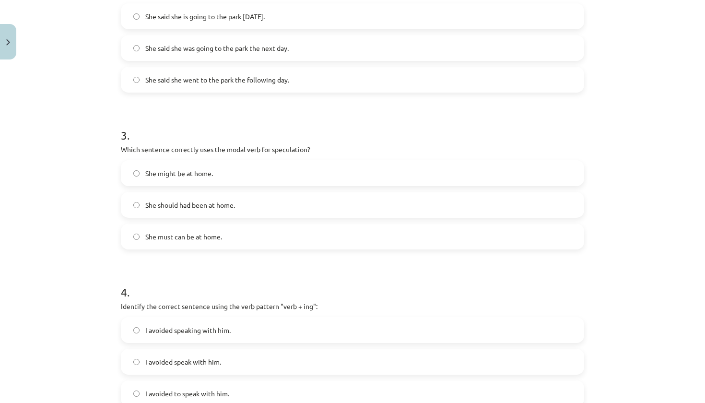
click at [246, 172] on label "She might be at home." at bounding box center [353, 173] width 462 height 24
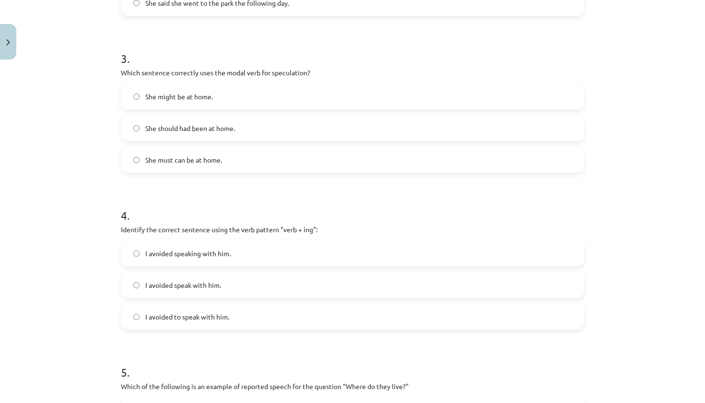
scroll to position [509, 0]
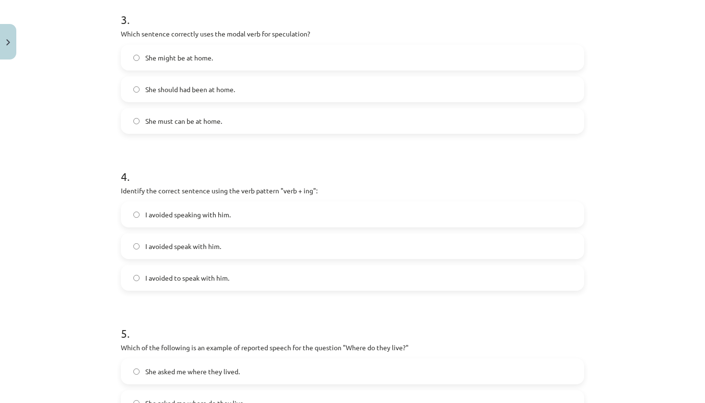
drag, startPoint x: 138, startPoint y: 194, endPoint x: 127, endPoint y: 191, distance: 11.3
click at [135, 193] on p "Identify the correct sentence using the verb pattern "verb + ing":" at bounding box center [353, 191] width 464 height 10
click at [123, 188] on p "Identify the correct sentence using the verb pattern "verb + ing":" at bounding box center [353, 191] width 464 height 10
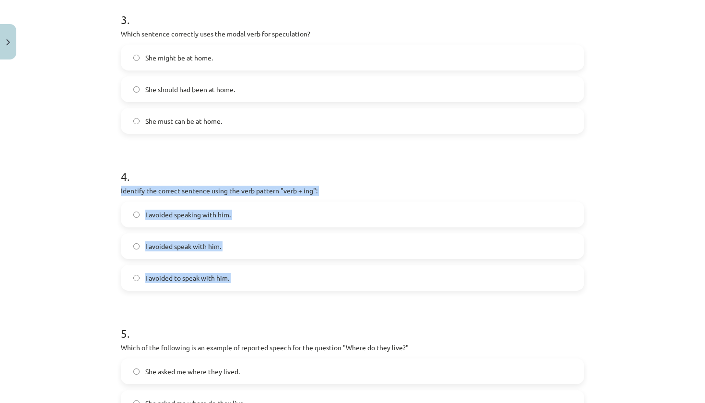
drag, startPoint x: 120, startPoint y: 189, endPoint x: 253, endPoint y: 279, distance: 160.9
click at [253, 279] on div "15 XP Saņemsi Viegls 341 pilda Apraksts Uzdevums Palīdzība 1 . Which of the fol…" at bounding box center [352, 45] width 475 height 980
copy div "Identify the correct sentence using the verb pattern "verb + ing": I avoided sp…"
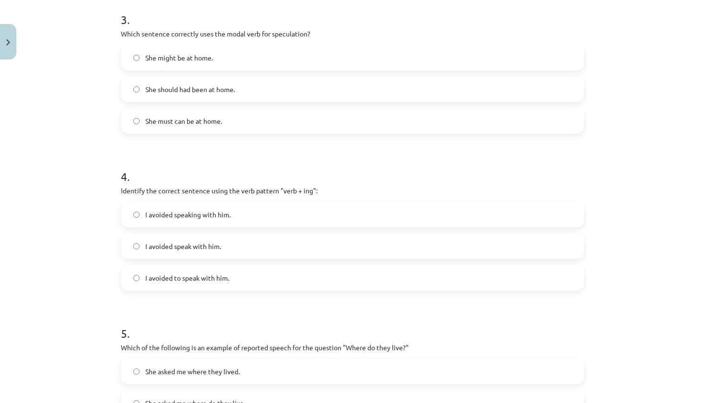
click at [287, 215] on label "I avoided speaking with him." at bounding box center [353, 215] width 462 height 24
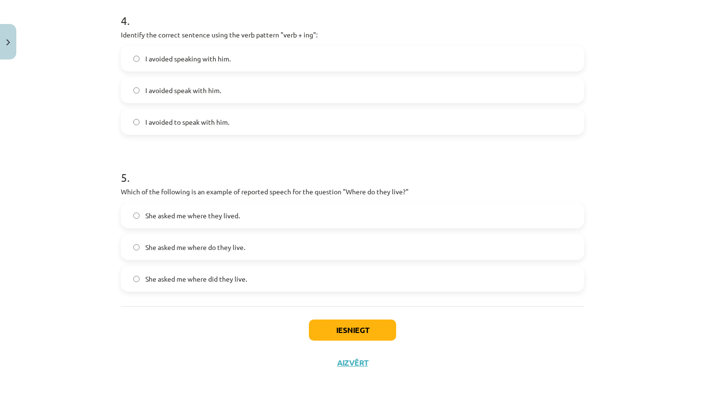
scroll to position [666, 0]
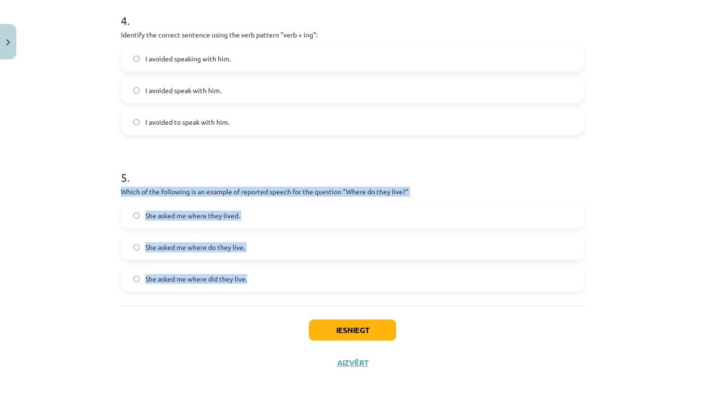
drag, startPoint x: 120, startPoint y: 188, endPoint x: 254, endPoint y: 286, distance: 165.9
copy div "Which of the following is an example of reported speech for the question "Where…"
click at [319, 214] on label "She asked me where they lived." at bounding box center [353, 215] width 462 height 24
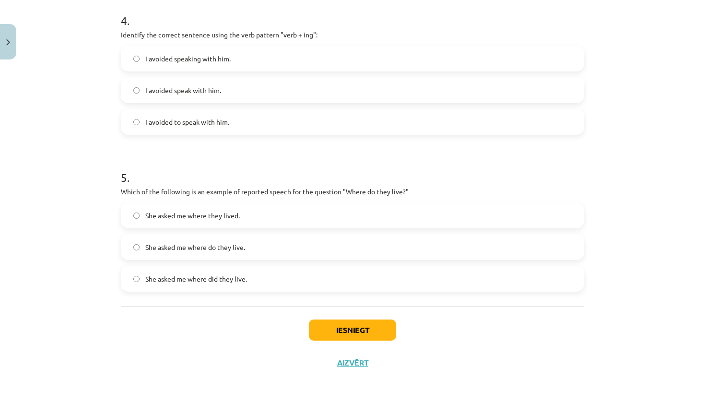
click at [354, 323] on button "Iesniegt" at bounding box center [352, 330] width 87 height 21
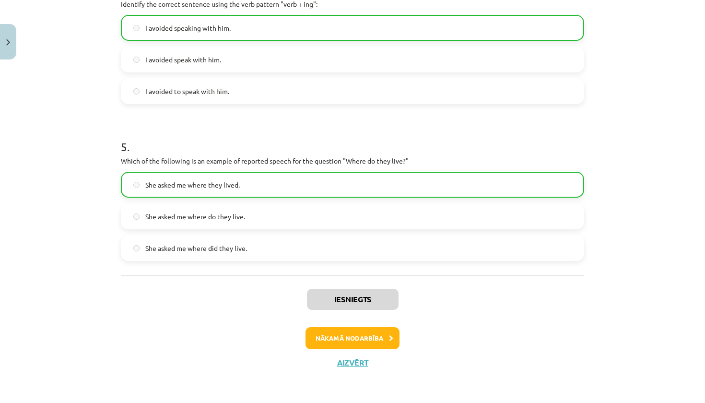
click at [358, 339] on button "Nākamā nodarbība" at bounding box center [353, 338] width 94 height 22
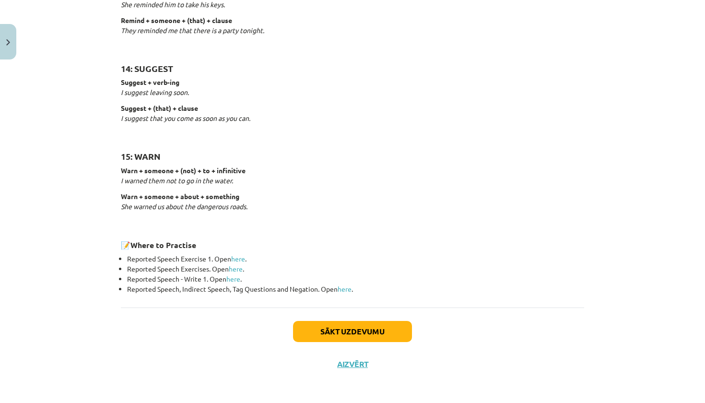
scroll to position [1446, 0]
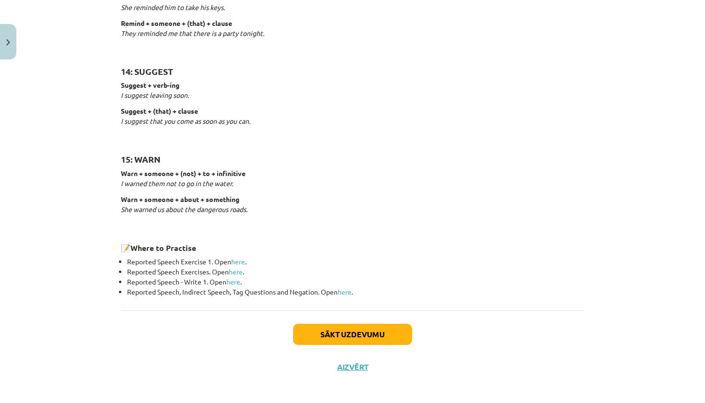
click at [353, 329] on button "Sākt uzdevumu" at bounding box center [352, 334] width 119 height 21
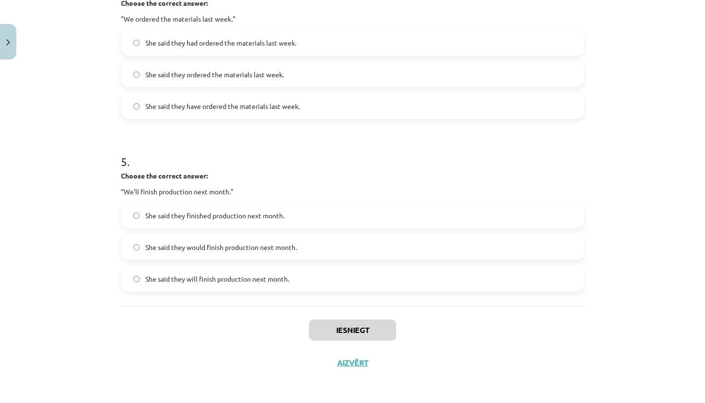
scroll to position [142, 0]
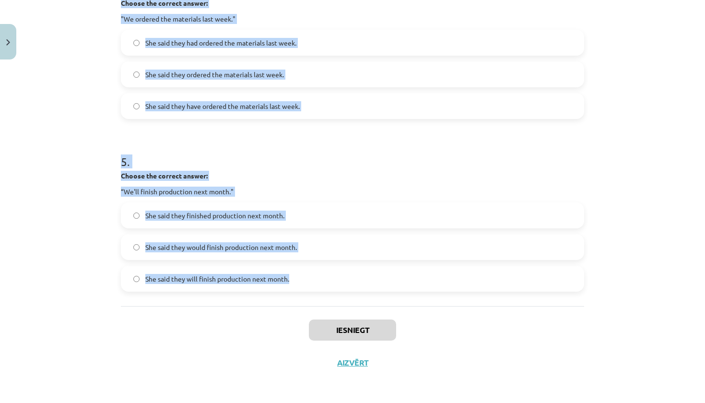
drag, startPoint x: 119, startPoint y: 209, endPoint x: 427, endPoint y: 293, distance: 319.5
copy form "Choose the correct answer: "I'm ready for the meeting." He said he'll be ready …"
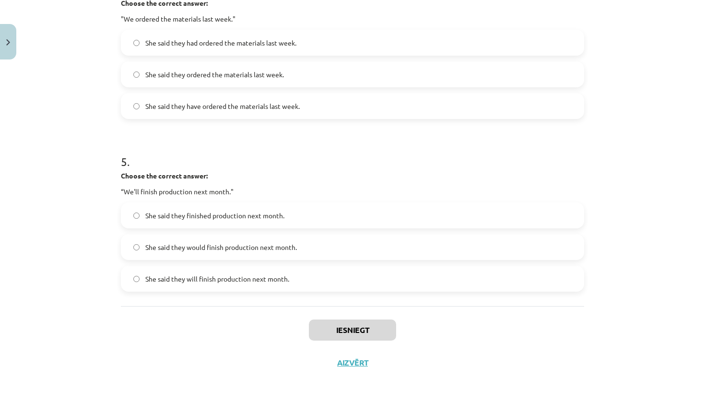
click at [94, 114] on div "Mācību tēma: Angļu valodas i - 11. klases 1. ieskaites mācību materiāls #3 📝 To…" at bounding box center [352, 201] width 705 height 403
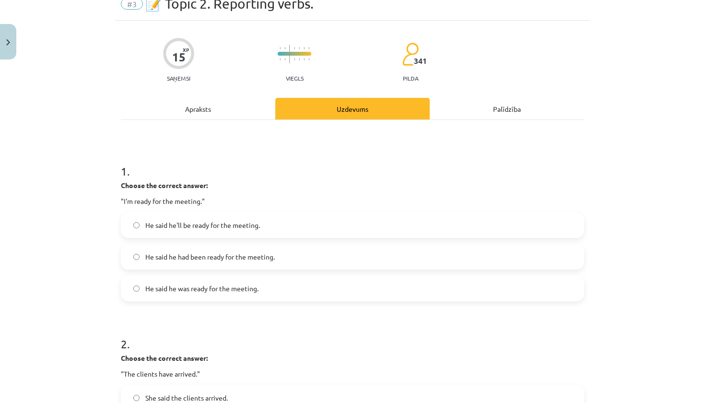
scroll to position [49, 0]
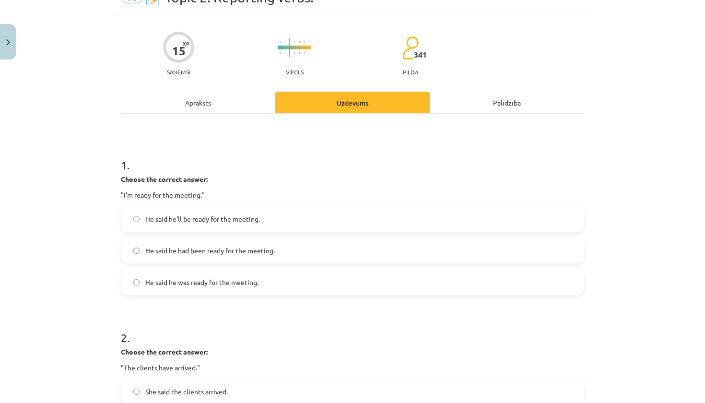
click at [234, 282] on span "He said he was ready for the meeting." at bounding box center [201, 282] width 113 height 10
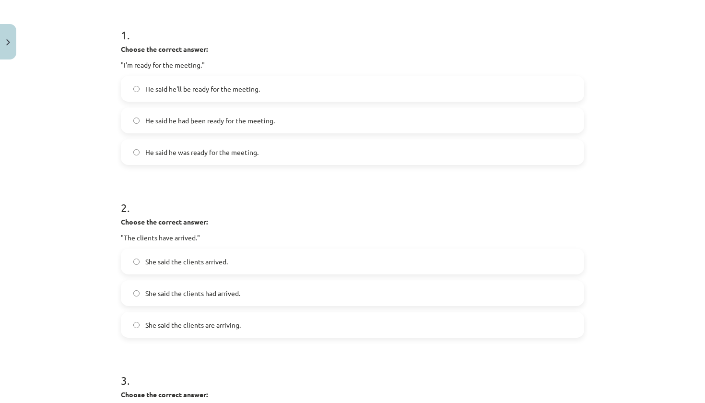
scroll to position [183, 0]
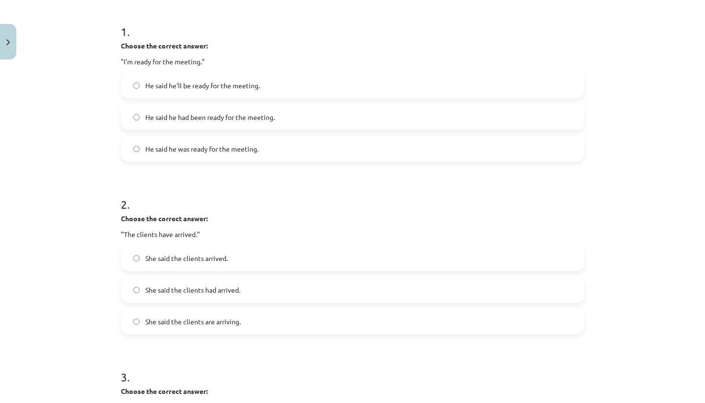
click at [229, 278] on div "She said the clients had arrived." at bounding box center [353, 290] width 464 height 26
click at [228, 287] on span "She said the clients had arrived." at bounding box center [192, 290] width 95 height 10
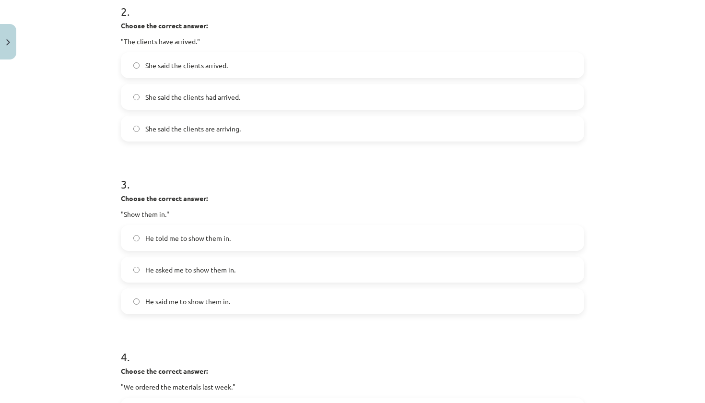
scroll to position [394, 0]
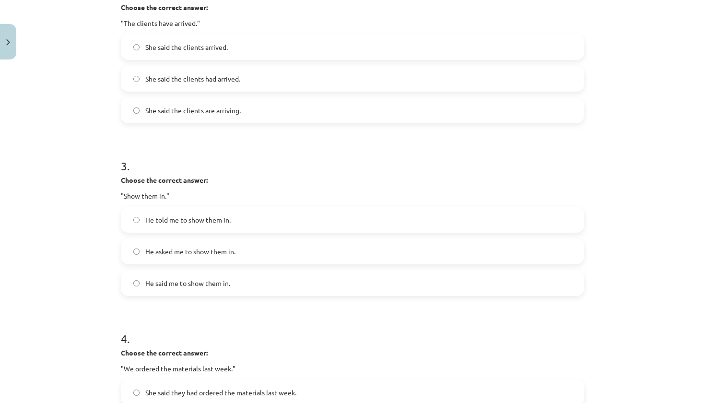
click at [244, 215] on label "He told me to show them in." at bounding box center [353, 220] width 462 height 24
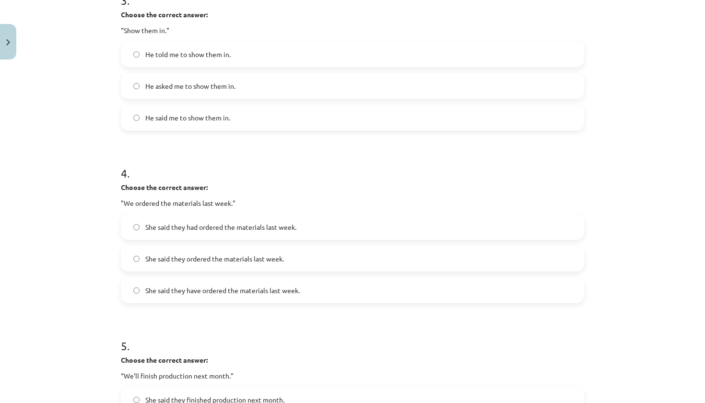
scroll to position [570, 0]
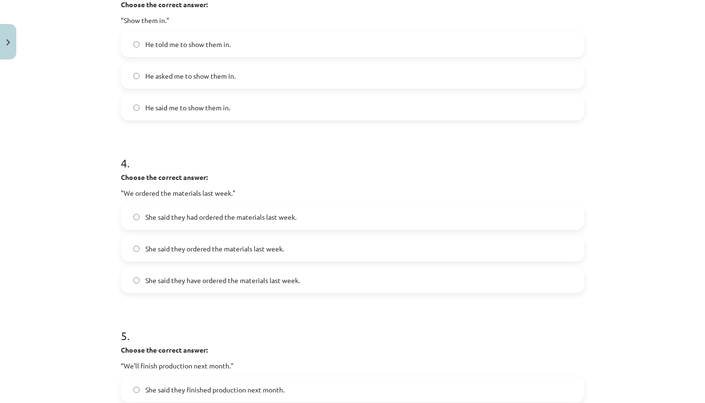
click at [263, 252] on span "She said they ordered the materials last week." at bounding box center [214, 249] width 139 height 10
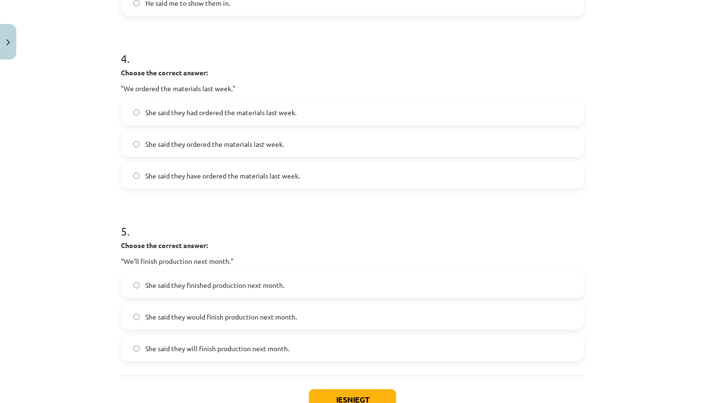
scroll to position [703, 0]
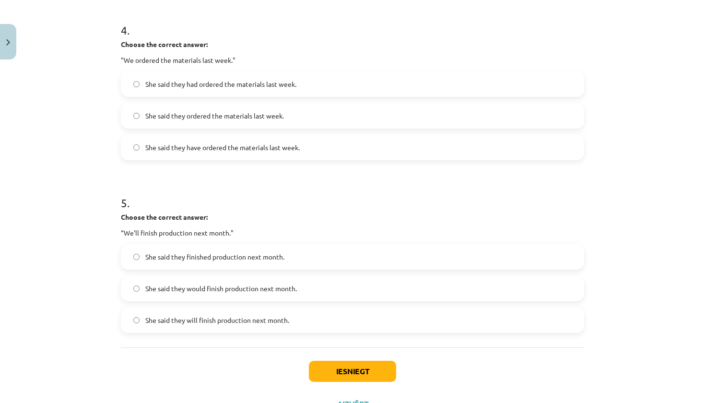
click at [215, 77] on label "She said they had ordered the materials last week." at bounding box center [353, 84] width 462 height 24
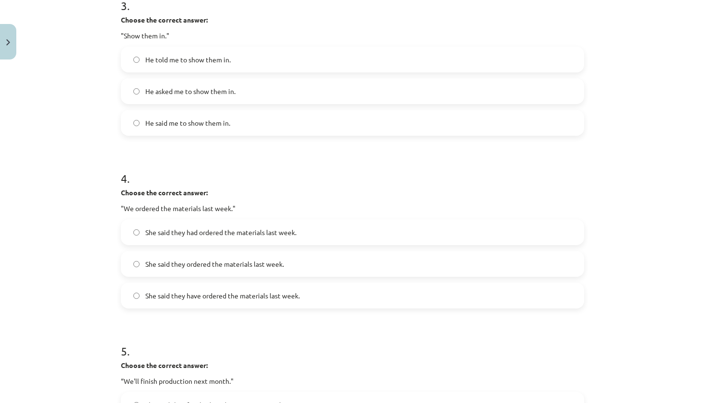
scroll to position [552, 0]
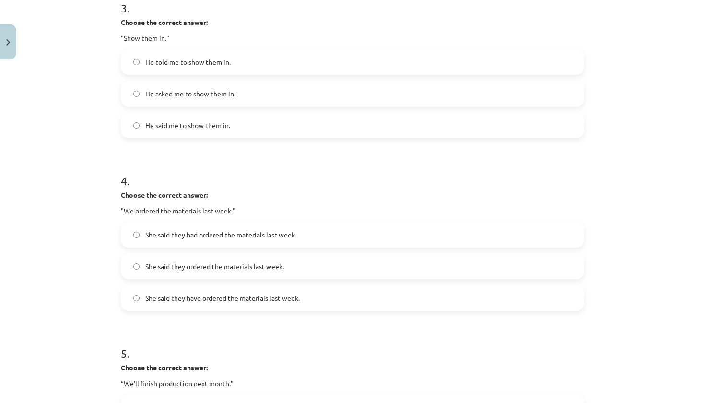
click at [302, 1] on h1 "3 ." at bounding box center [353, 0] width 464 height 30
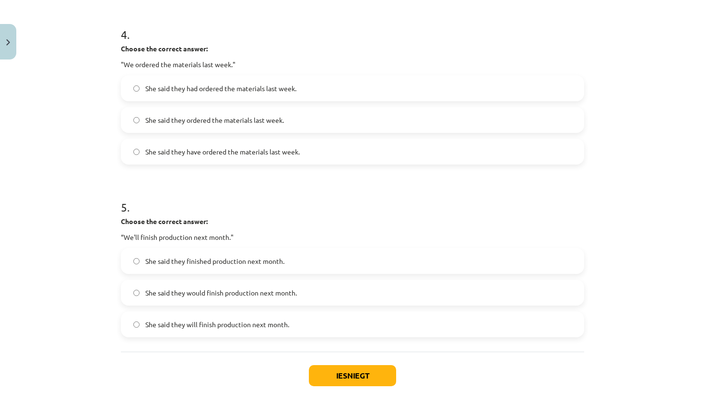
scroll to position [699, 0]
click at [282, 295] on span "She said they would finish production next month." at bounding box center [221, 292] width 152 height 10
click at [342, 384] on button "Iesniegt" at bounding box center [352, 374] width 87 height 21
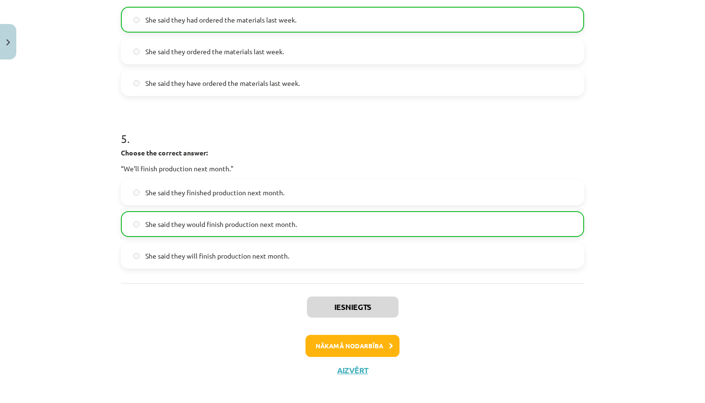
click at [365, 351] on button "Nākamā nodarbība" at bounding box center [353, 346] width 94 height 22
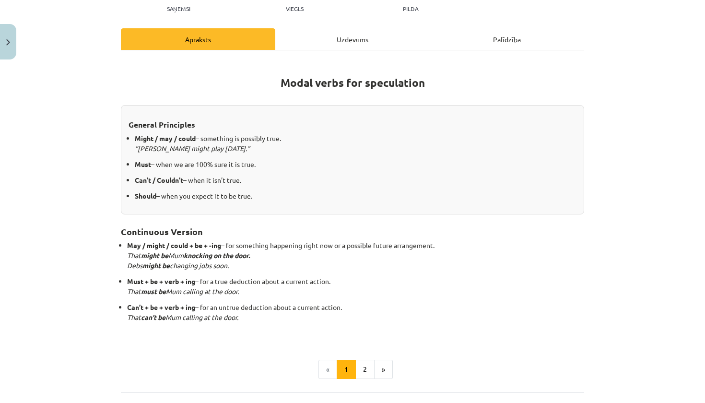
scroll to position [124, 0]
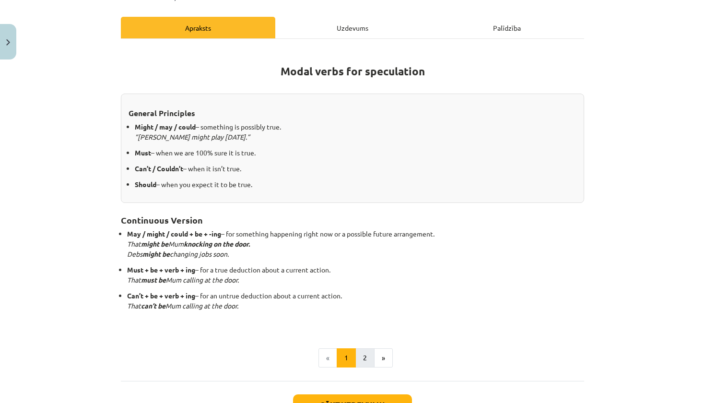
click at [369, 356] on button "2" at bounding box center [365, 357] width 19 height 19
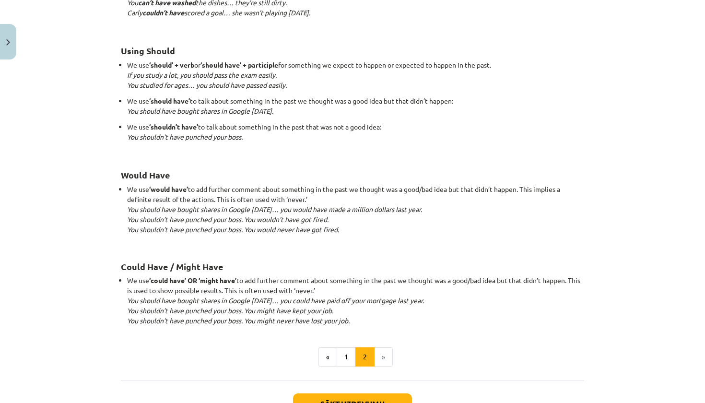
scroll to position [819, 0]
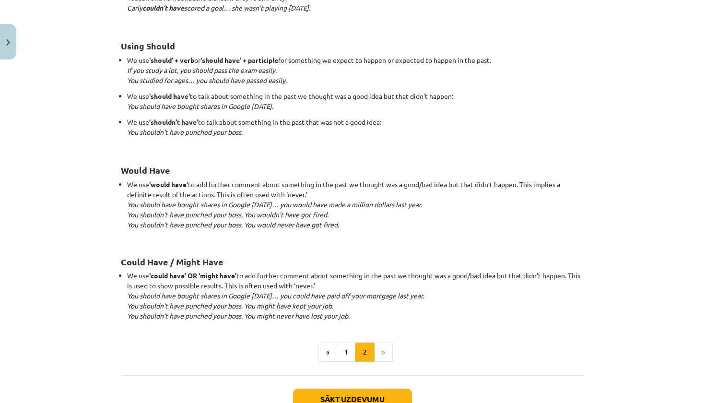
click at [326, 394] on button "Sākt uzdevumu" at bounding box center [352, 399] width 119 height 21
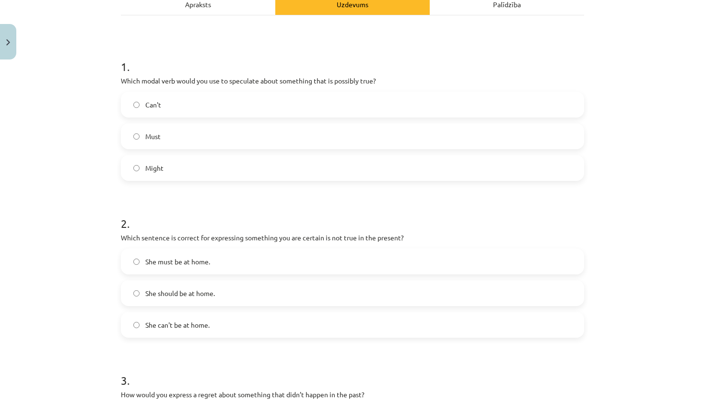
scroll to position [117, 0]
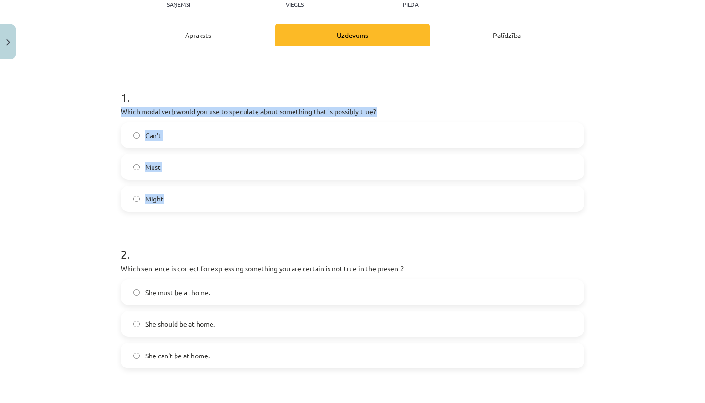
drag, startPoint x: 119, startPoint y: 109, endPoint x: 172, endPoint y: 200, distance: 105.2
copy div "Which modal verb would you use to speculate about something that is possibly tr…"
click at [239, 200] on label "Might" at bounding box center [353, 199] width 462 height 24
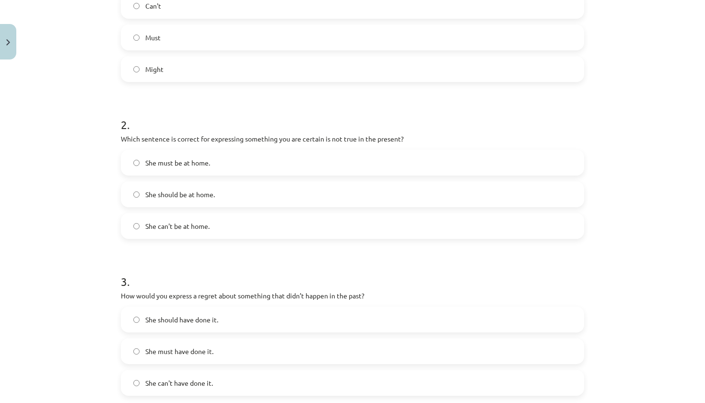
scroll to position [247, 0]
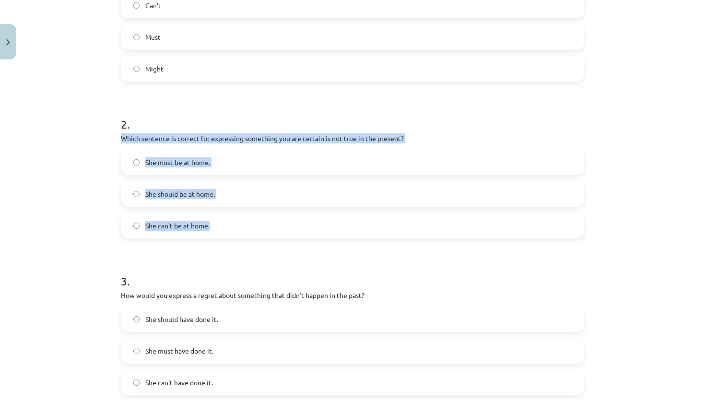
drag, startPoint x: 119, startPoint y: 136, endPoint x: 255, endPoint y: 232, distance: 166.7
click at [255, 232] on div "15 XP Saņemsi Viegls 341 pilda Apraksts Uzdevums Palīdzība 1 . Which modal verb…" at bounding box center [352, 307] width 475 height 980
copy div "Which sentence is correct for expressing something you are certain is not true …"
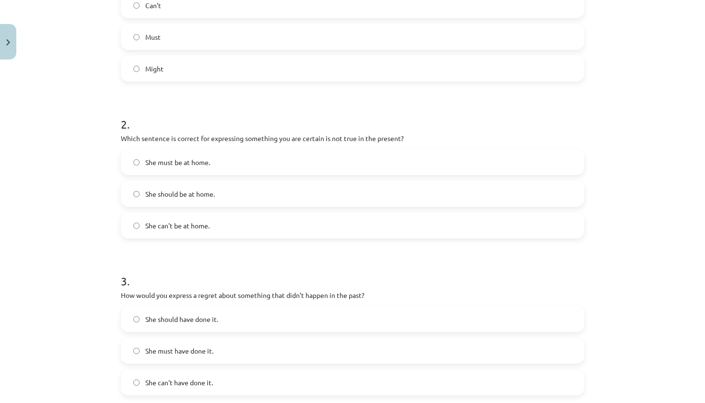
click at [326, 2] on label "Can't" at bounding box center [353, 5] width 462 height 24
click at [222, 216] on label "She can't be at home." at bounding box center [353, 226] width 462 height 24
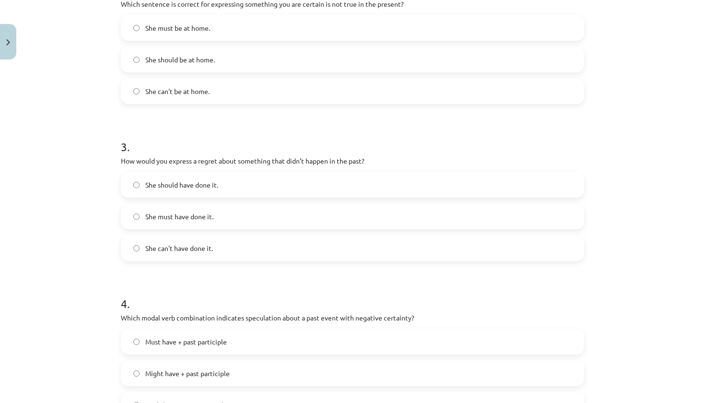
scroll to position [382, 0]
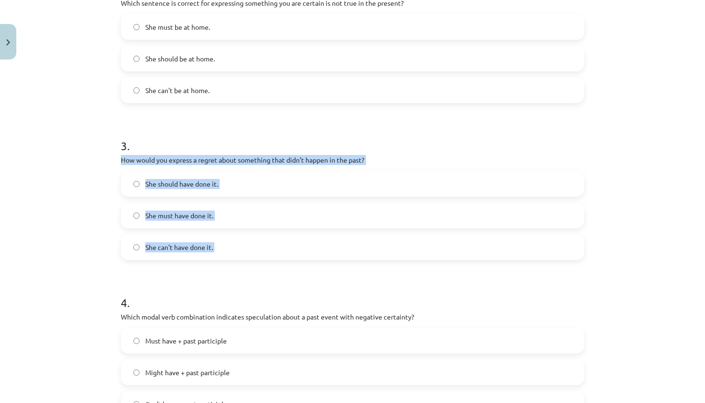
drag, startPoint x: 118, startPoint y: 158, endPoint x: 262, endPoint y: 268, distance: 181.1
click at [262, 268] on div "15 XP Saņemsi Viegls 341 pilda Apraksts Uzdevums Palīdzība 1 . Which modal verb…" at bounding box center [352, 171] width 475 height 980
copy div "How would you express a regret about something that didn’t happen in the past? …"
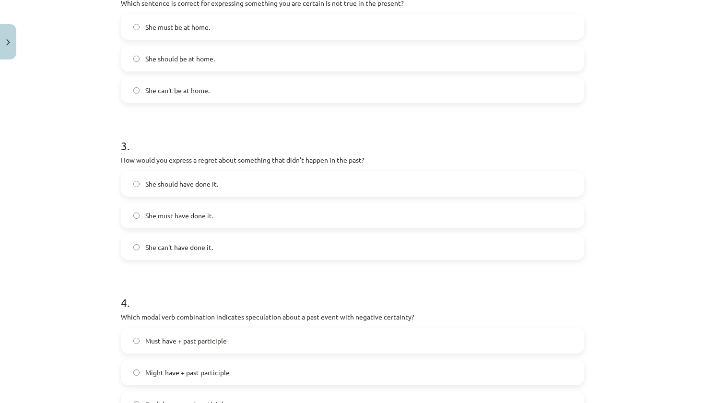
click at [219, 179] on label "She should have done it." at bounding box center [353, 184] width 462 height 24
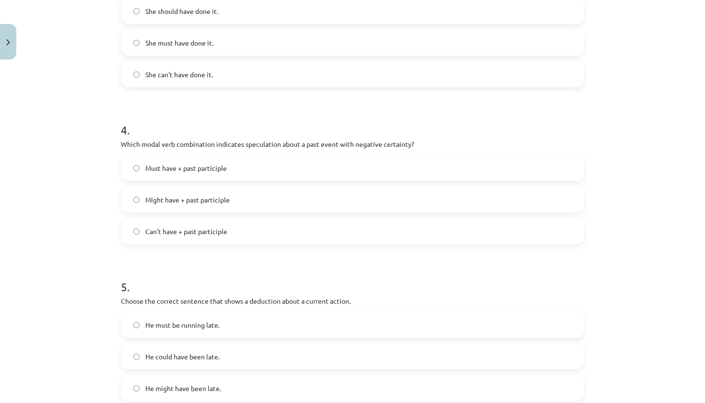
scroll to position [548, 0]
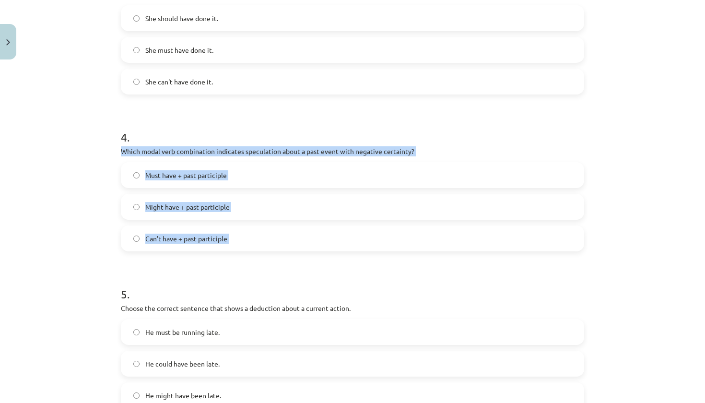
drag, startPoint x: 121, startPoint y: 148, endPoint x: 275, endPoint y: 263, distance: 192.7
click at [275, 263] on form "1 . Which modal verb would you use to speculate about something that is possibl…" at bounding box center [353, 25] width 464 height 765
copy div "Which modal verb combination indicates speculation about a past event with nega…"
click at [237, 245] on label "Can't have + past participle" at bounding box center [353, 239] width 462 height 24
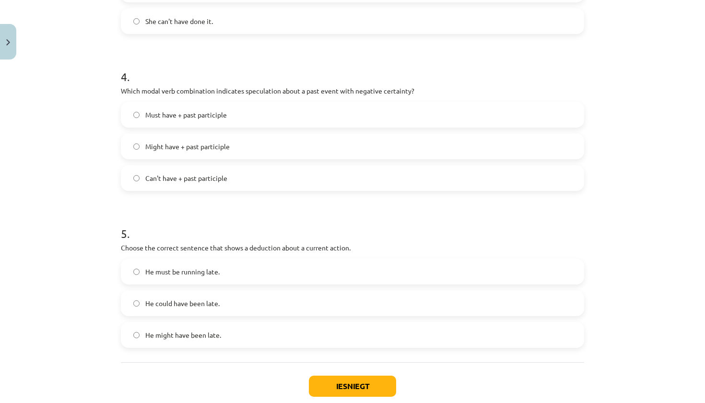
scroll to position [610, 0]
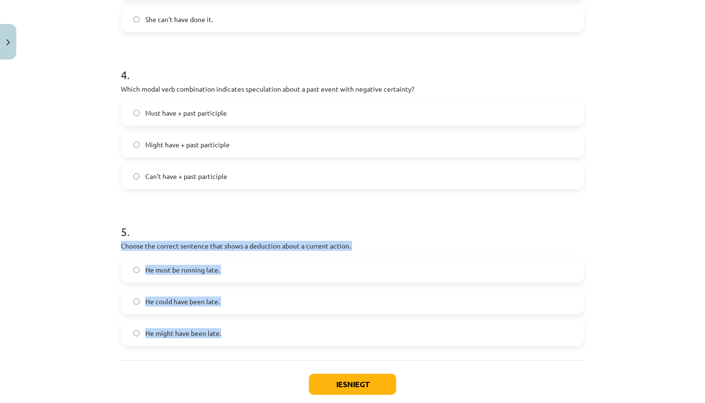
drag, startPoint x: 120, startPoint y: 240, endPoint x: 304, endPoint y: 332, distance: 205.2
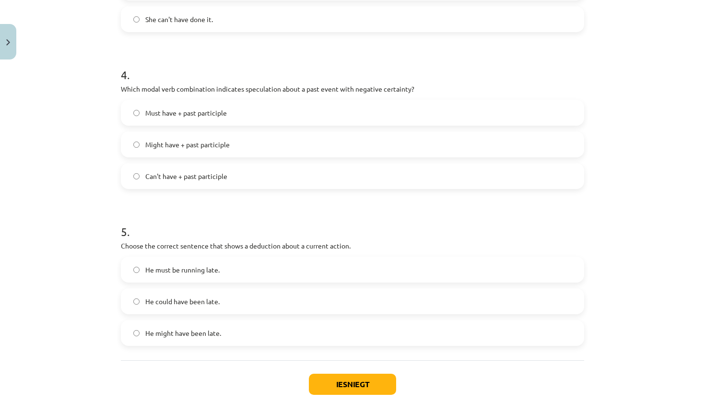
click at [311, 217] on h1 "5 ." at bounding box center [353, 223] width 464 height 30
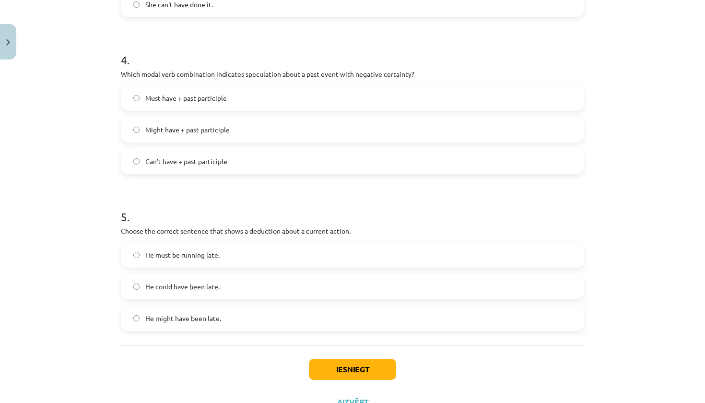
scroll to position [636, 0]
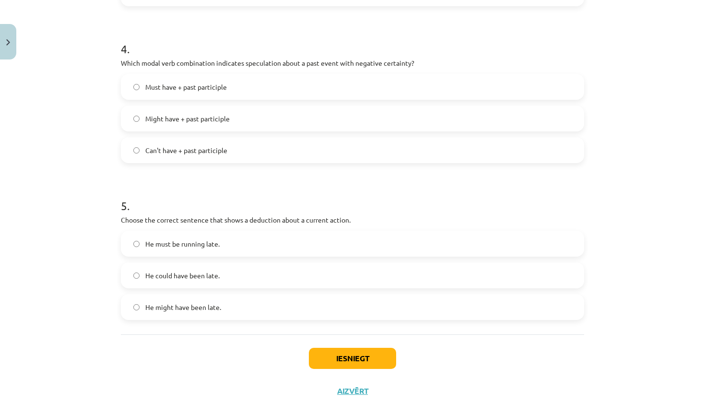
click at [268, 305] on label "He might have been late." at bounding box center [353, 307] width 462 height 24
click at [353, 361] on button "Iesniegt" at bounding box center [352, 358] width 87 height 21
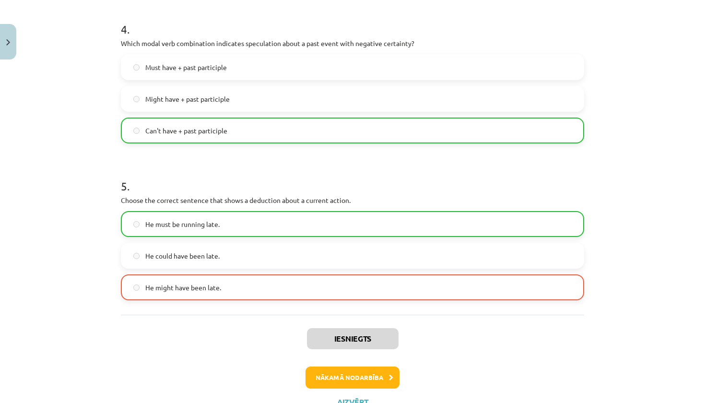
scroll to position [659, 0]
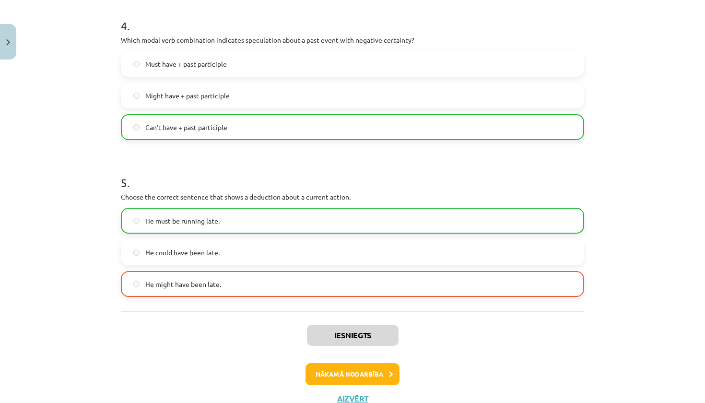
click at [359, 367] on button "Nākamā nodarbība" at bounding box center [353, 374] width 94 height 22
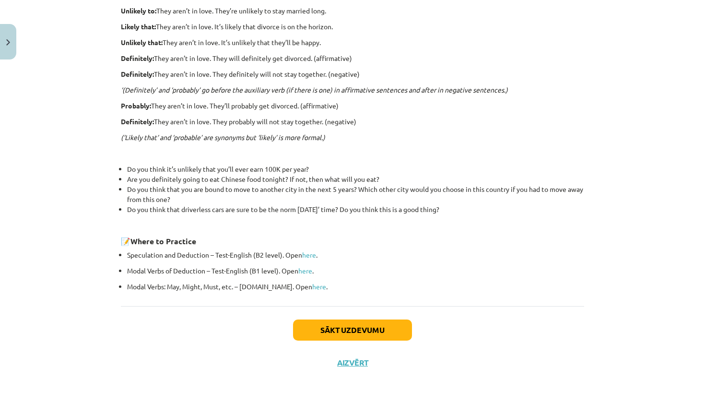
scroll to position [259, 0]
click at [361, 334] on button "Sākt uzdevumu" at bounding box center [352, 330] width 119 height 21
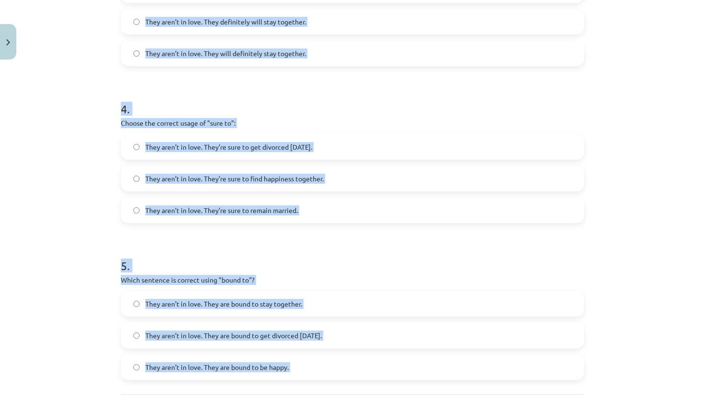
scroll to position [604, 0]
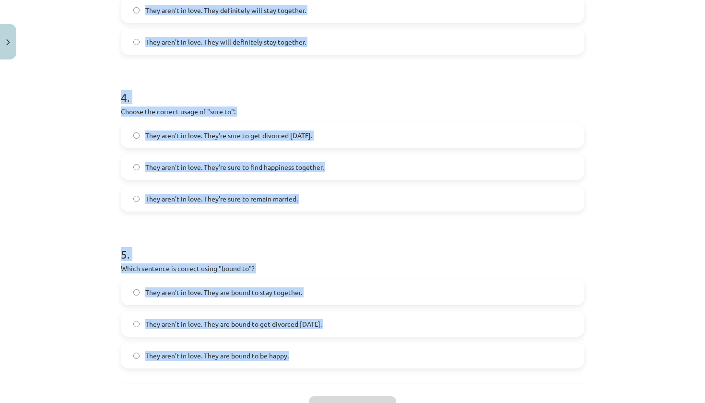
drag, startPoint x: 121, startPoint y: 107, endPoint x: 296, endPoint y: 356, distance: 303.4
click at [277, 92] on h1 "4 ." at bounding box center [353, 89] width 464 height 30
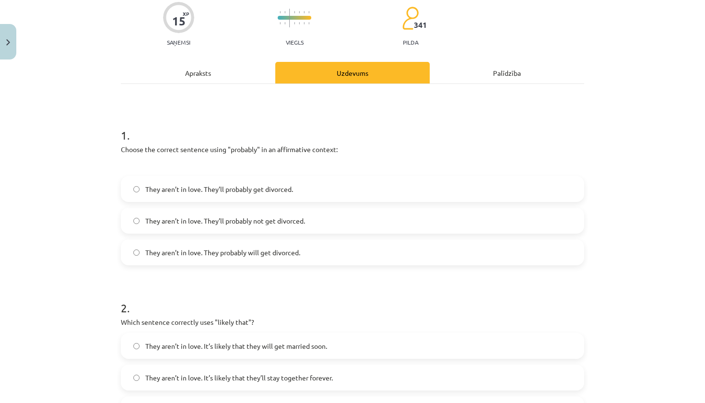
scroll to position [89, 0]
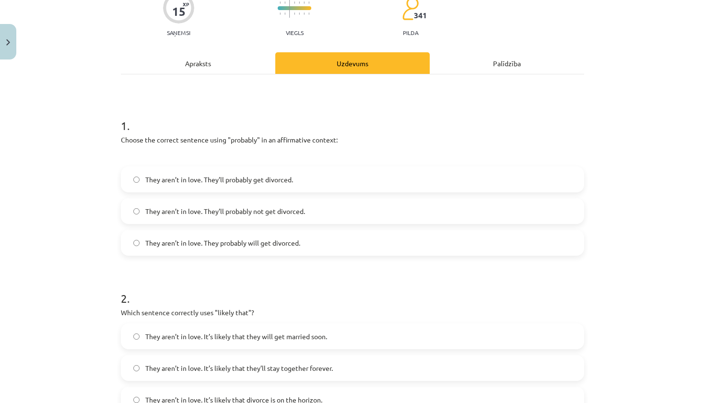
click at [284, 187] on label "They aren’t in love. They’ll probably get divorced." at bounding box center [353, 179] width 462 height 24
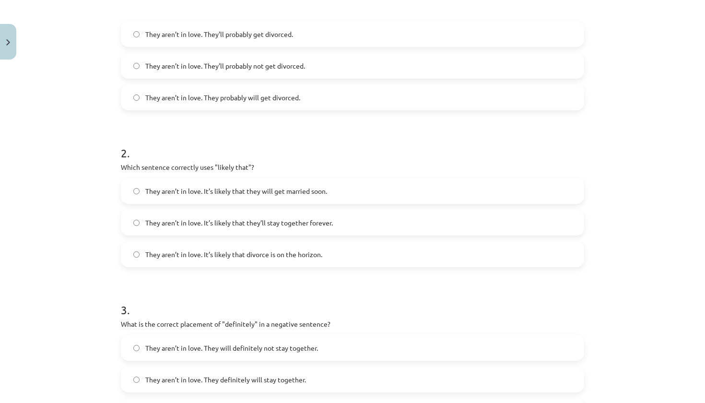
scroll to position [237, 0]
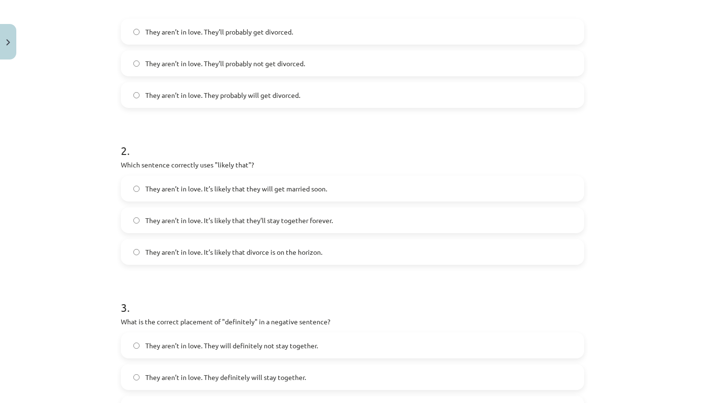
click at [257, 194] on label "They aren’t in love. It’s likely that they will get married soon." at bounding box center [353, 189] width 462 height 24
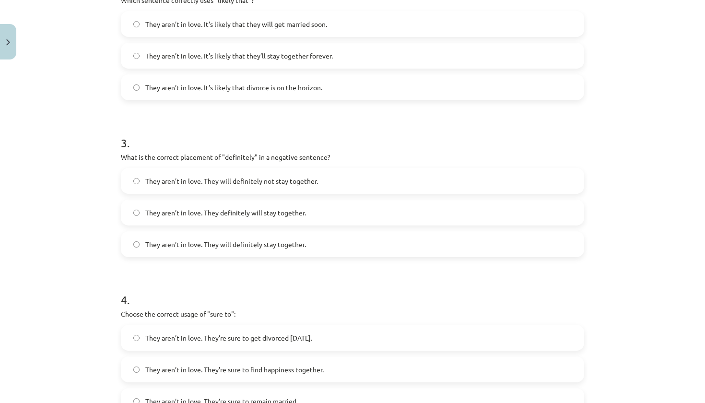
scroll to position [402, 0]
click at [304, 191] on label "They aren’t in love. They will definitely not stay together." at bounding box center [353, 180] width 462 height 24
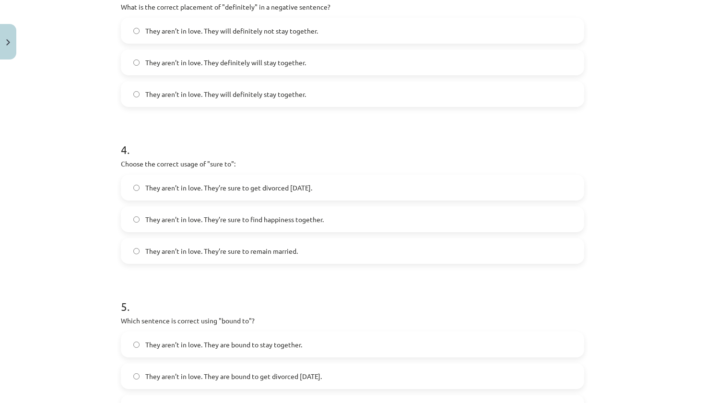
scroll to position [565, 0]
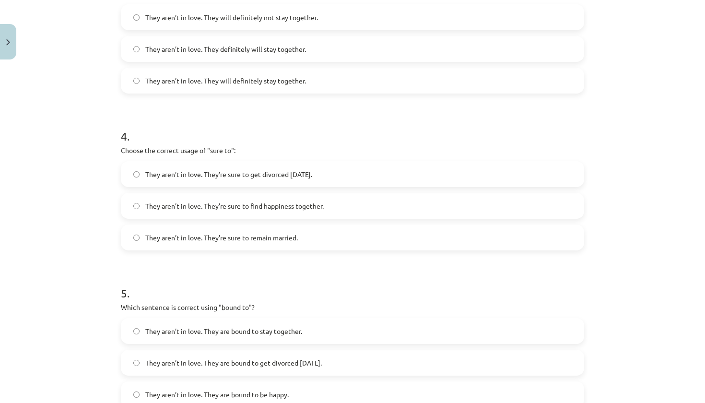
click at [266, 174] on span "They aren’t in love. They’re sure to get divorced within six months." at bounding box center [228, 174] width 167 height 10
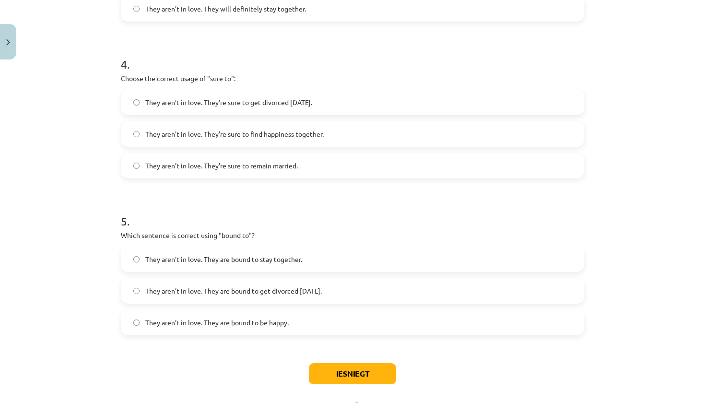
scroll to position [663, 0]
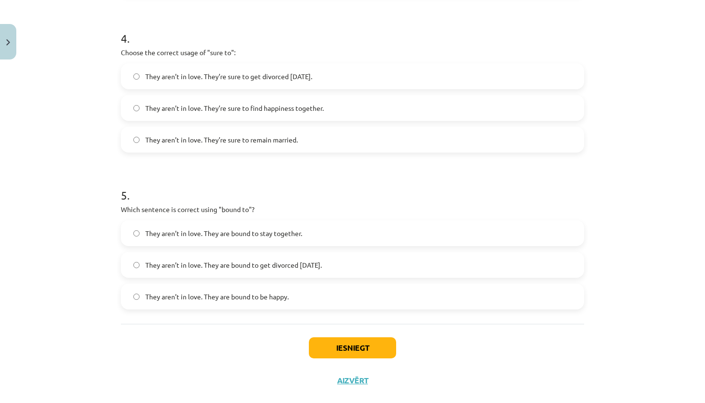
click at [303, 291] on label "They aren’t in love. They are bound to be happy." at bounding box center [353, 297] width 462 height 24
click at [350, 350] on button "Iesniegt" at bounding box center [352, 347] width 87 height 21
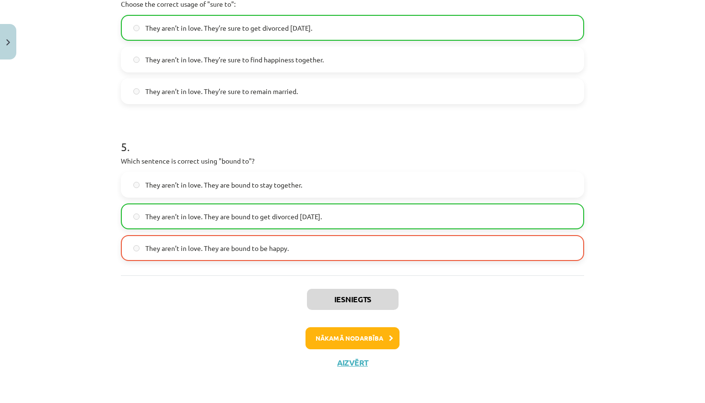
scroll to position [712, 0]
click at [358, 361] on button "Aizvērt" at bounding box center [352, 363] width 36 height 10
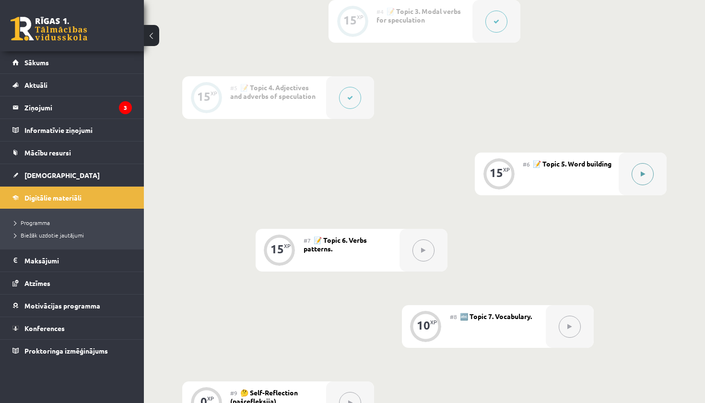
scroll to position [504, 0]
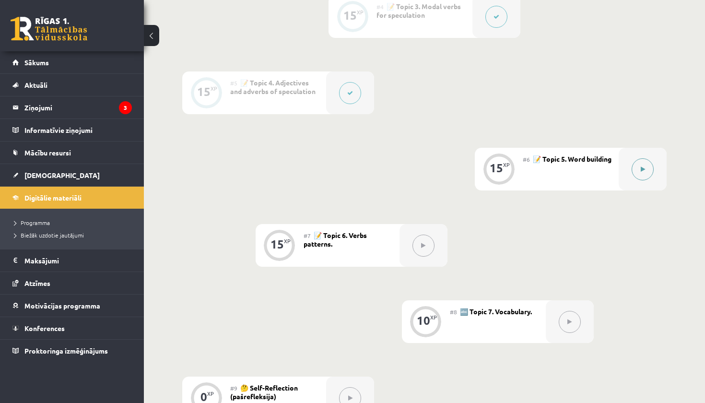
click at [643, 177] on button at bounding box center [643, 169] width 22 height 22
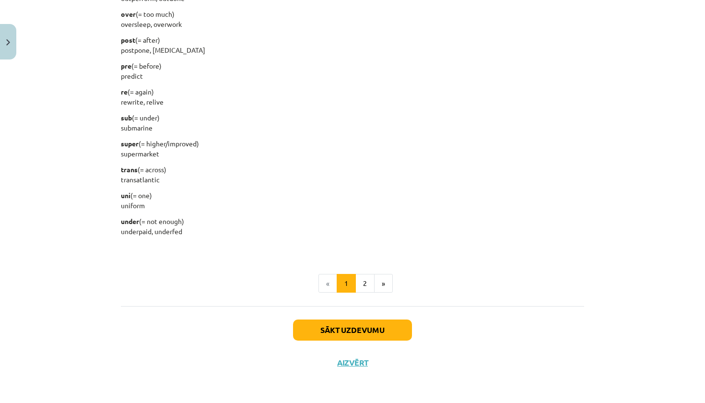
scroll to position [1164, 0]
